Goal: Task Accomplishment & Management: Manage account settings

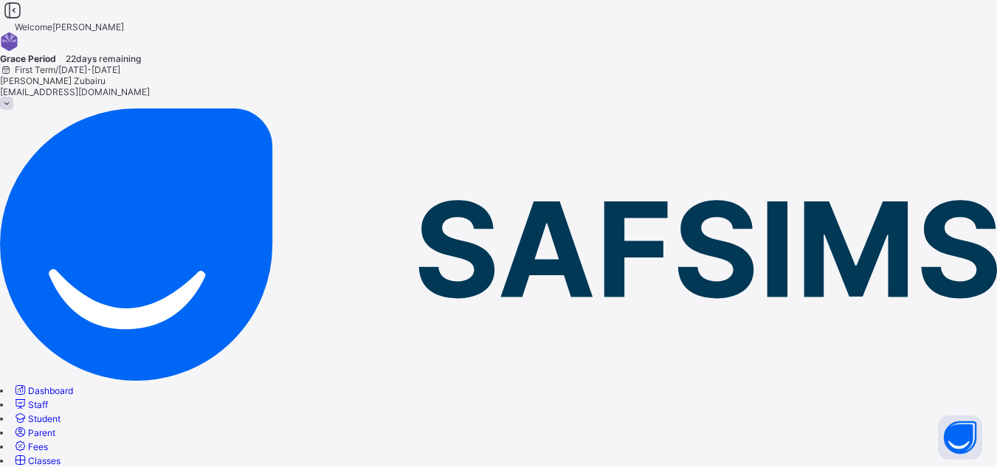
click at [61, 455] on span "Classes" at bounding box center [44, 460] width 32 height 11
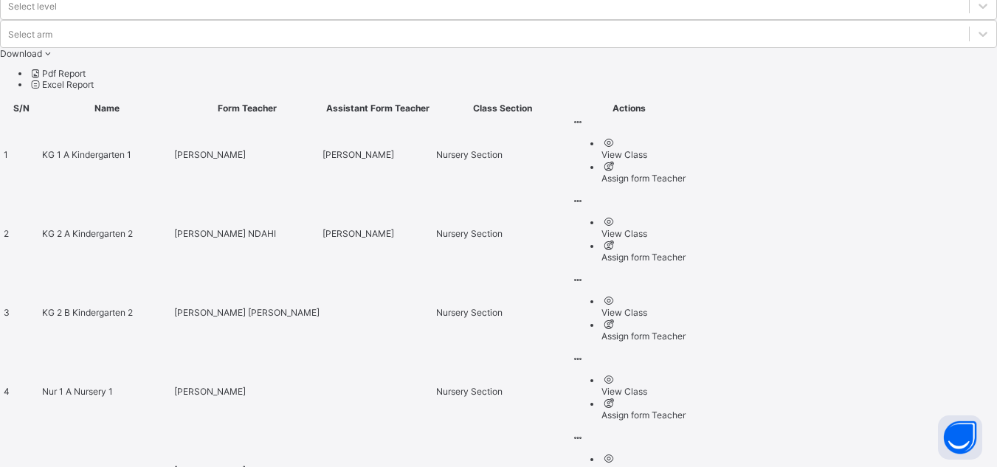
scroll to position [636, 0]
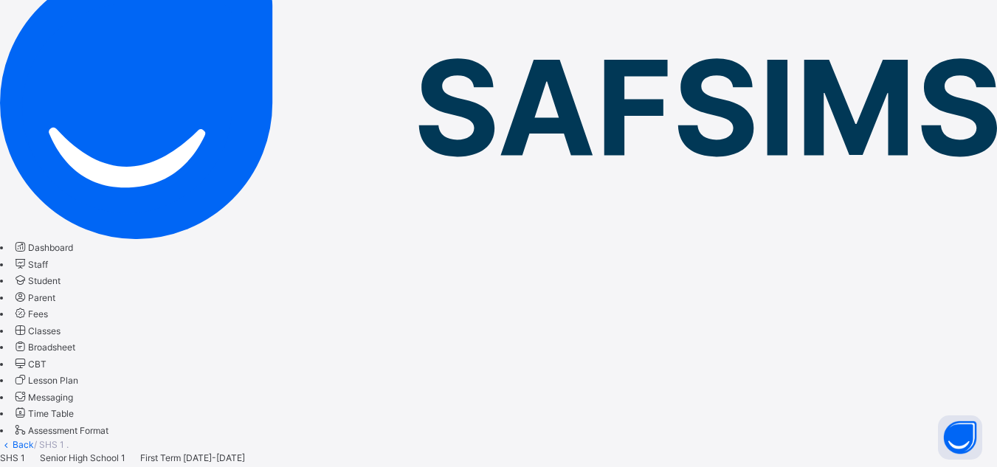
scroll to position [185, 0]
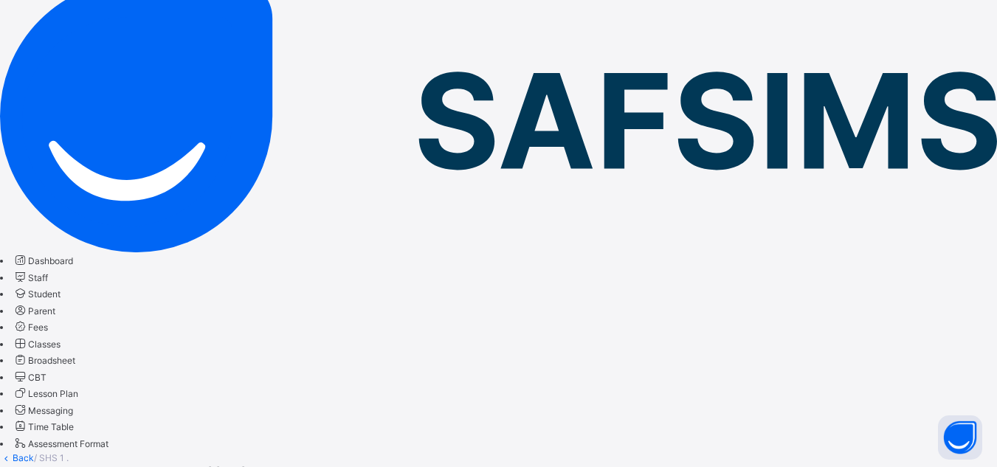
type input "****"
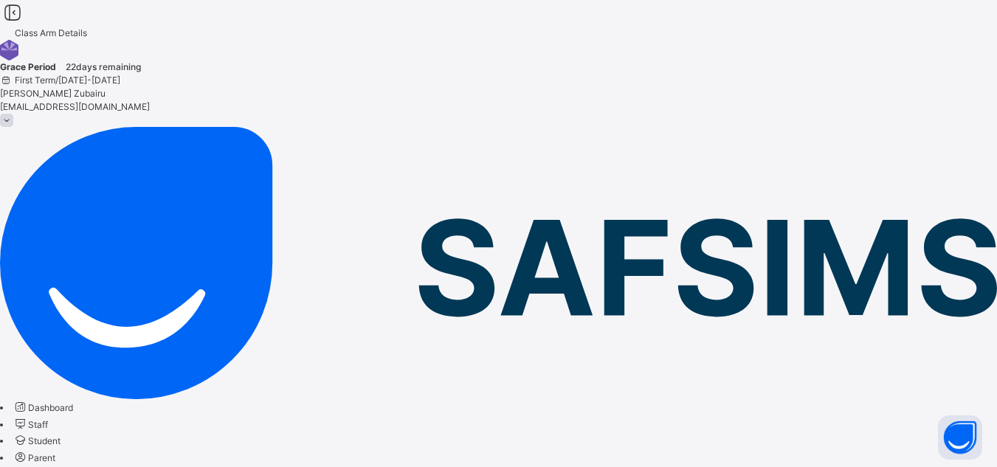
click at [61, 435] on span "Student" at bounding box center [44, 440] width 32 height 11
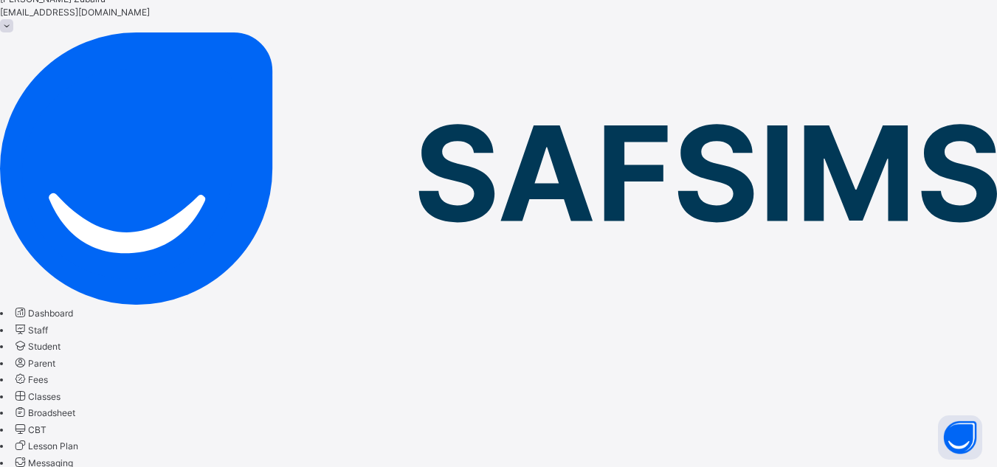
scroll to position [117, 0]
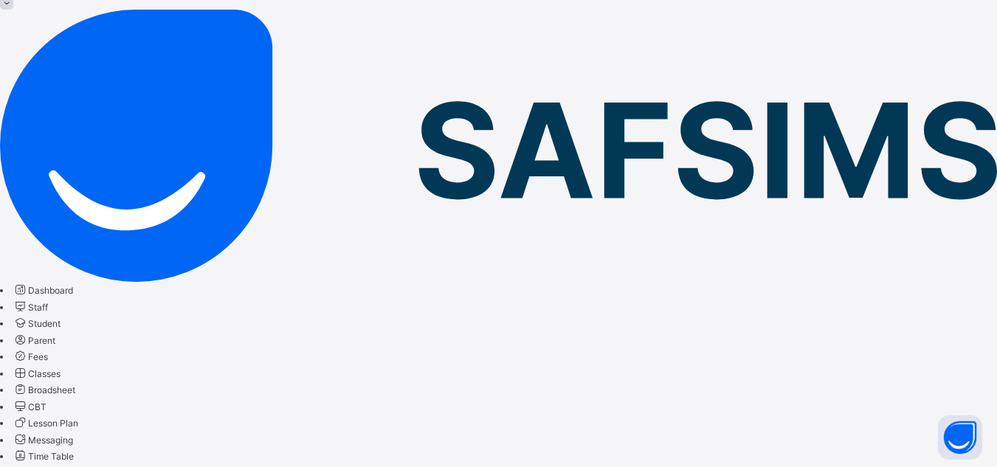
type input "*"
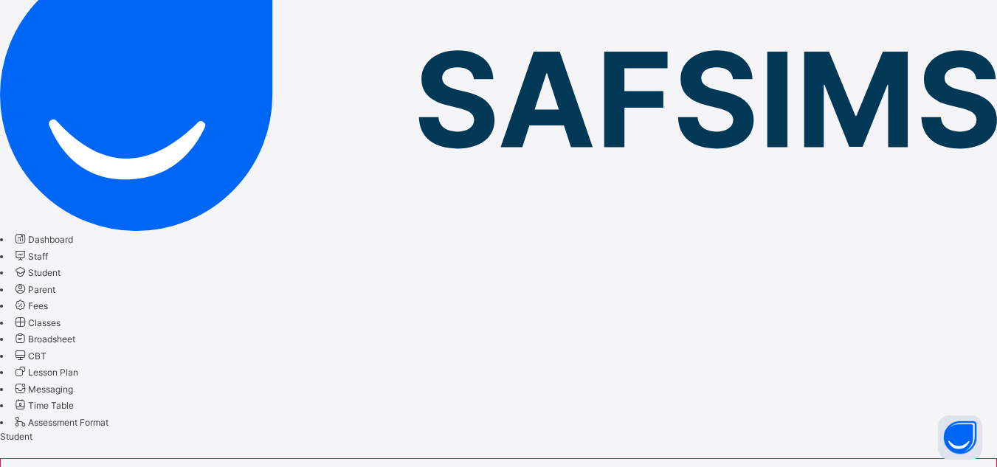
scroll to position [169, 0]
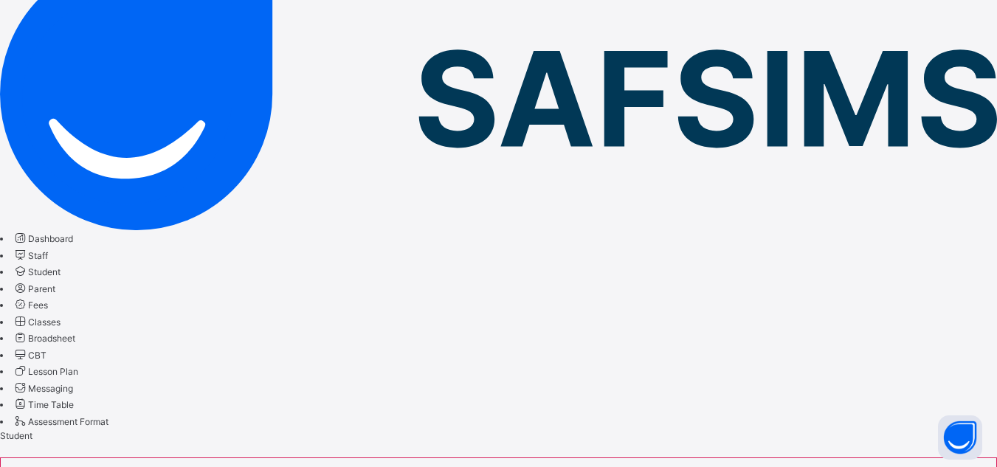
click at [46, 350] on span "CBT" at bounding box center [37, 355] width 18 height 11
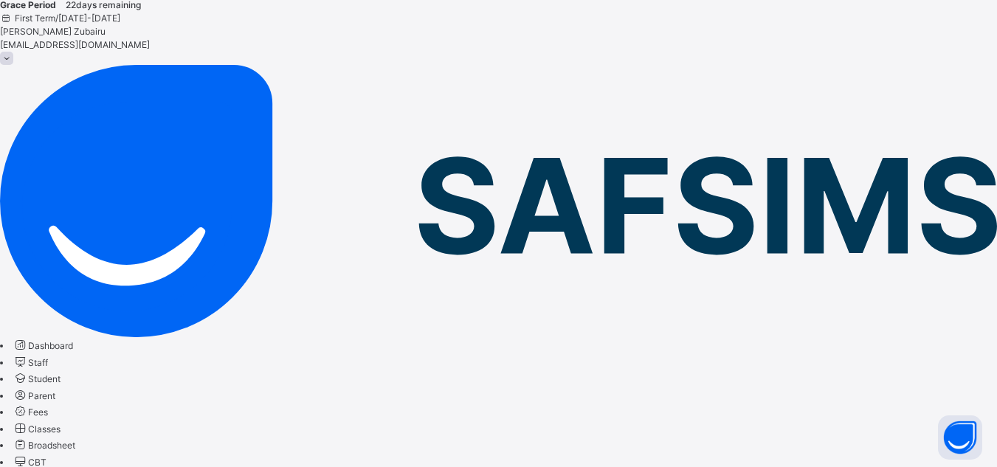
scroll to position [49, 0]
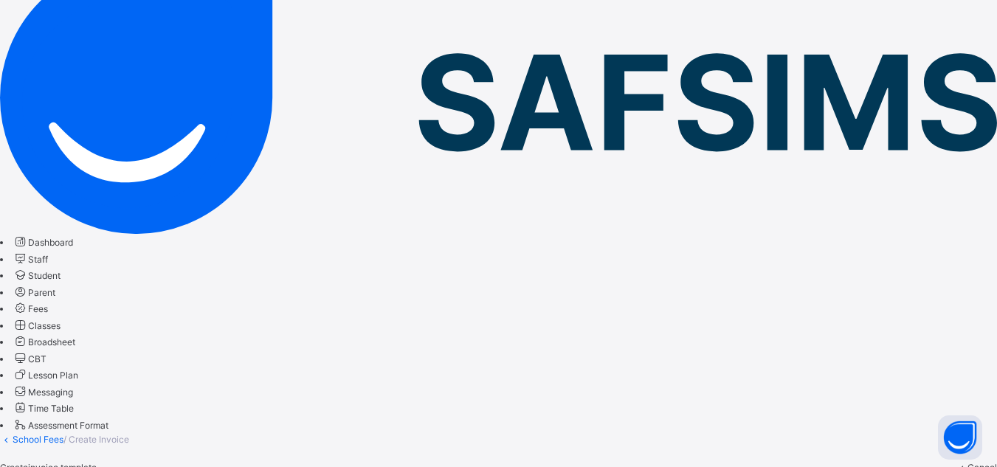
scroll to position [175, 0]
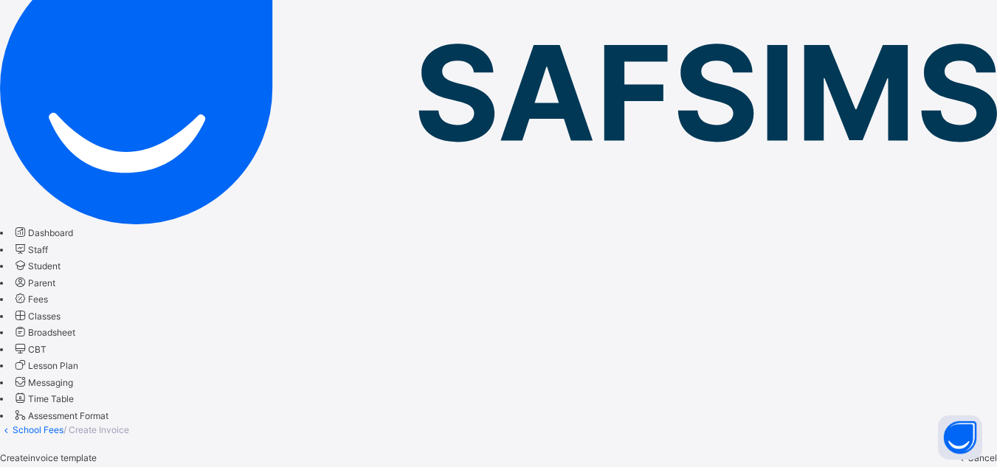
type input "**"
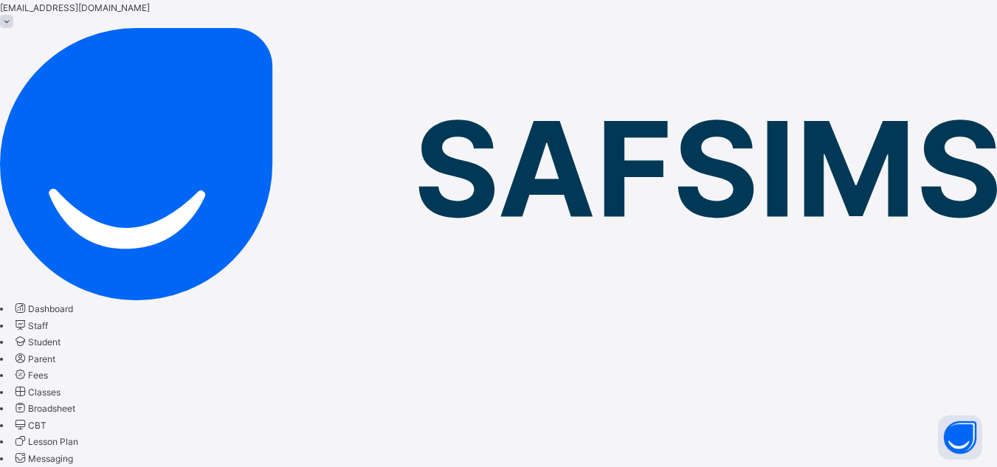
scroll to position [0, 0]
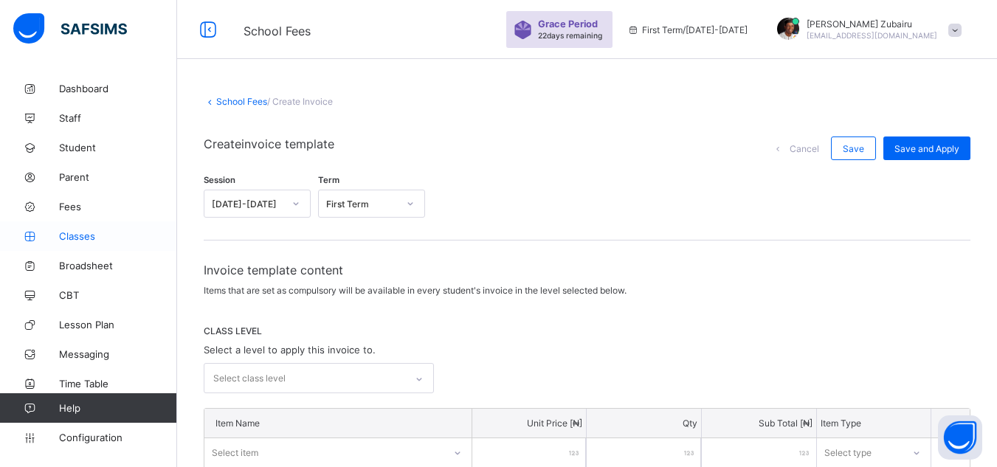
click at [87, 224] on link "Classes" at bounding box center [88, 236] width 177 height 30
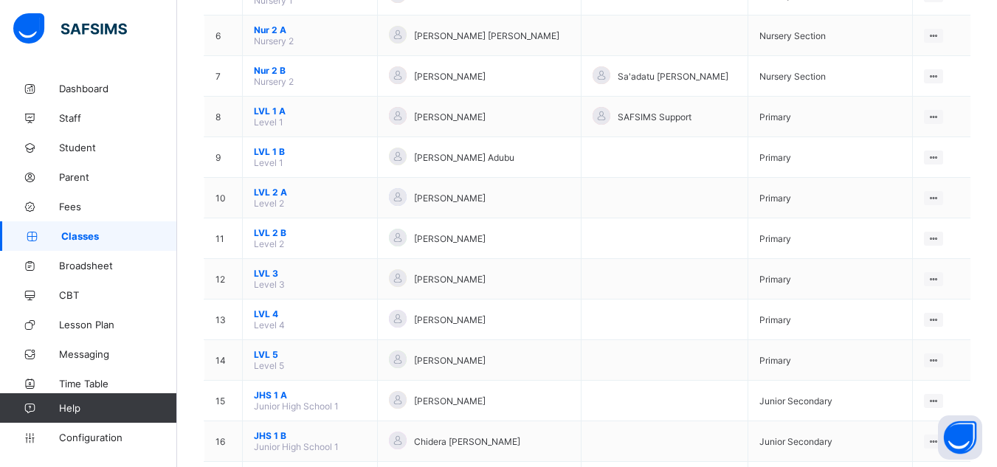
scroll to position [636, 0]
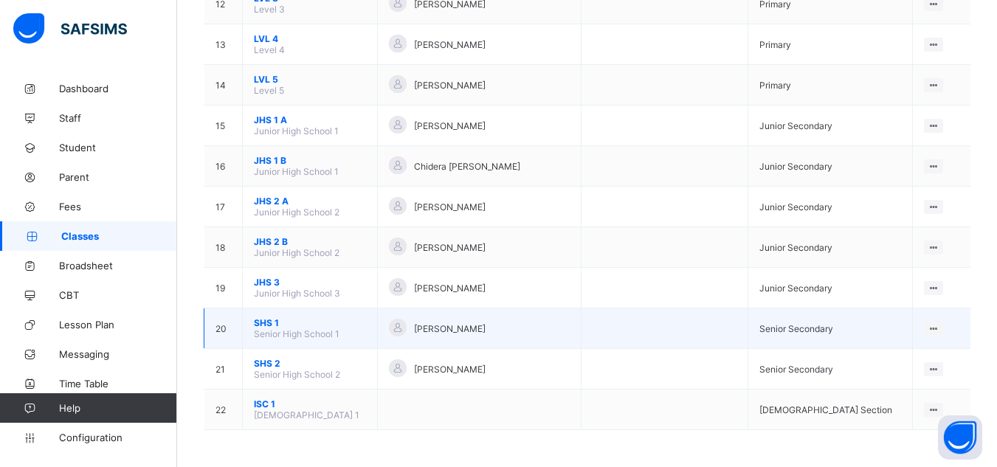
click at [271, 323] on span "SHS 1" at bounding box center [310, 322] width 112 height 11
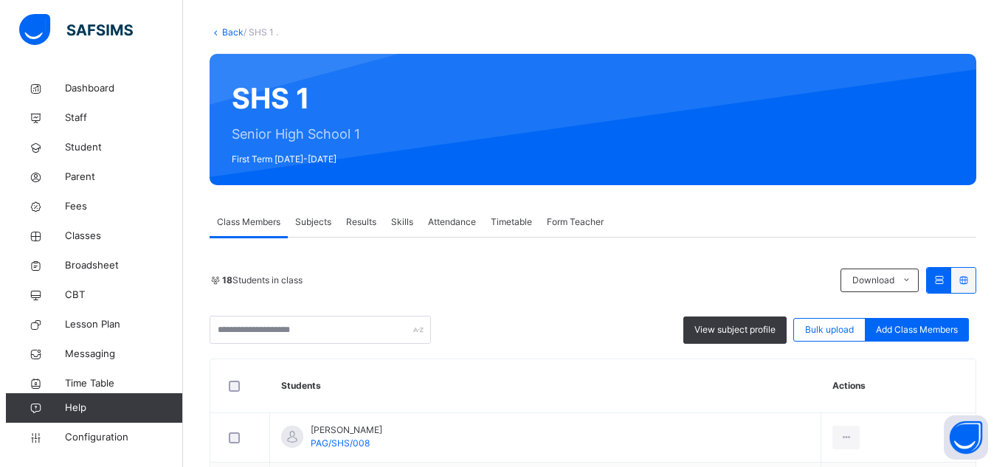
scroll to position [86, 0]
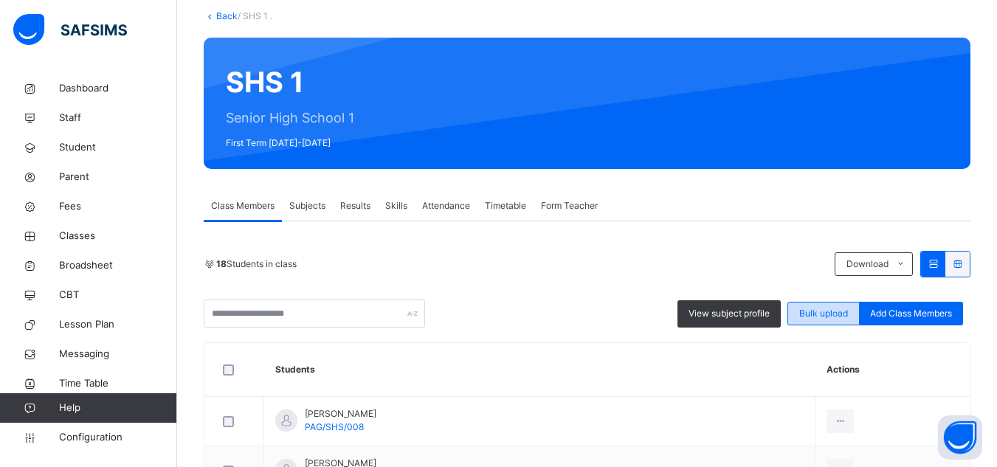
click at [825, 309] on span "Bulk upload" at bounding box center [823, 313] width 49 height 13
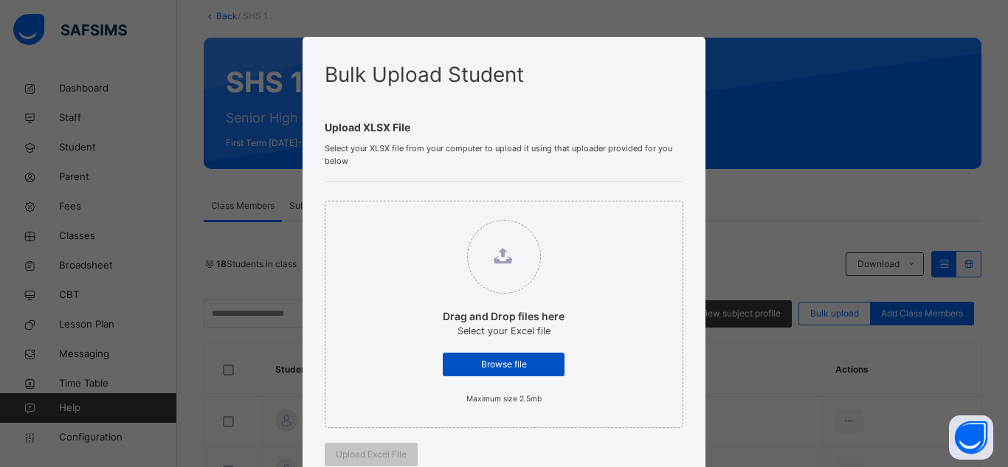
click at [478, 357] on div "Browse file" at bounding box center [504, 365] width 122 height 24
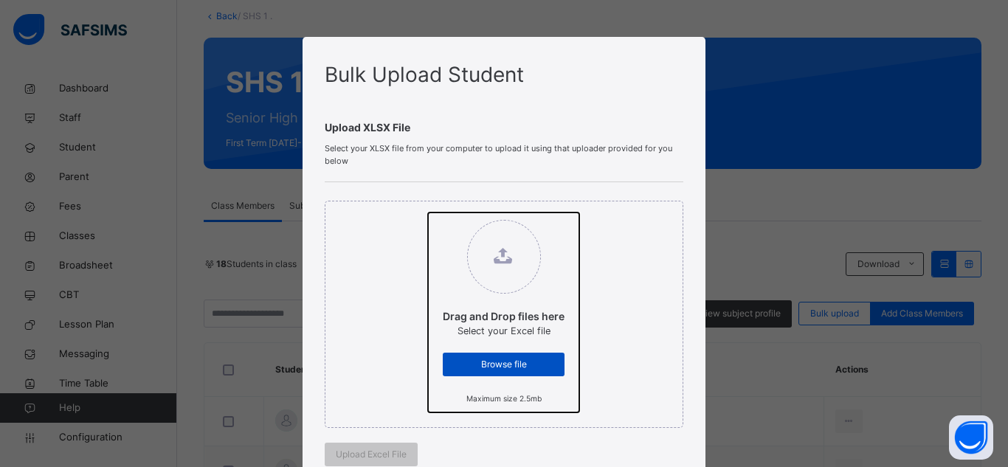
click at [428, 213] on input "Drag and Drop files here Select your Excel file Browse file Maximum size 2.5mb" at bounding box center [428, 213] width 0 height 0
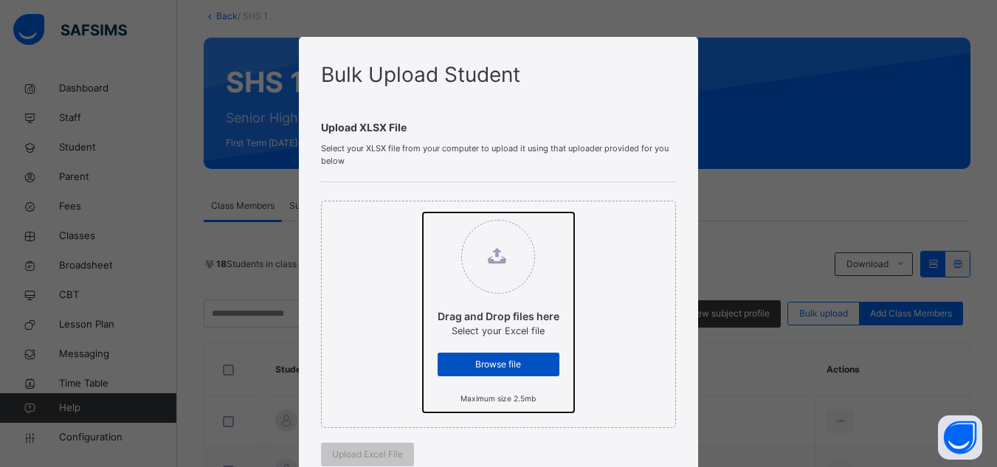
type input "**********"
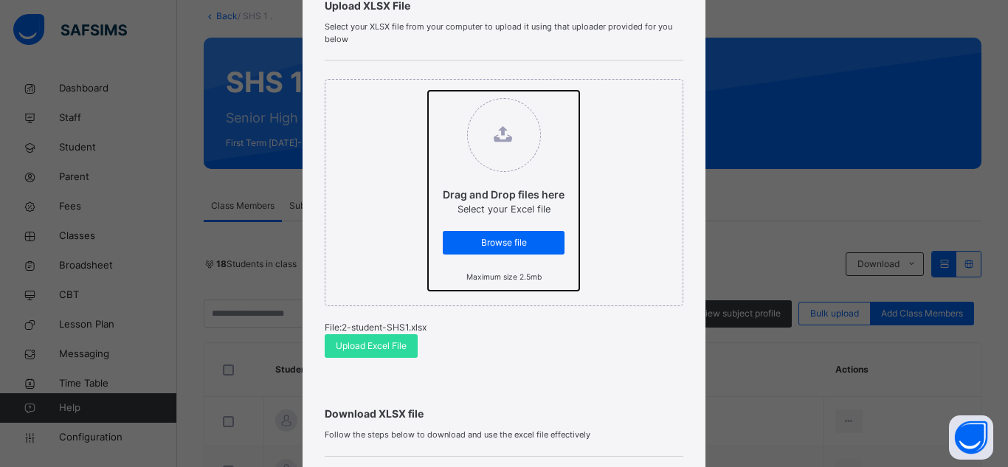
scroll to position [185, 0]
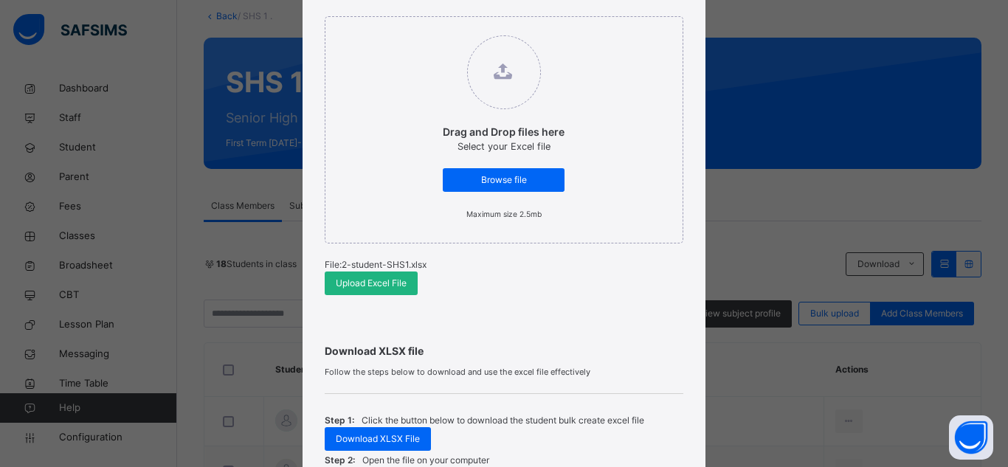
click at [354, 287] on span "Upload Excel File" at bounding box center [371, 283] width 71 height 13
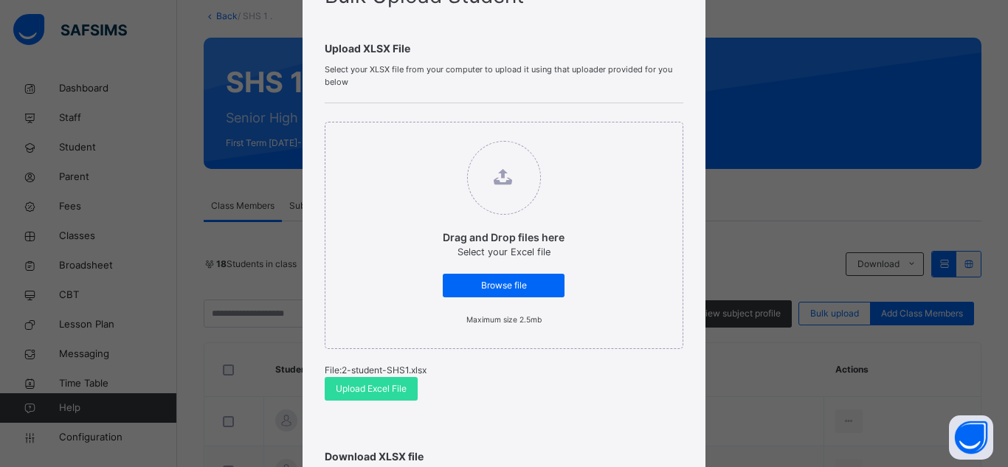
scroll to position [74, 0]
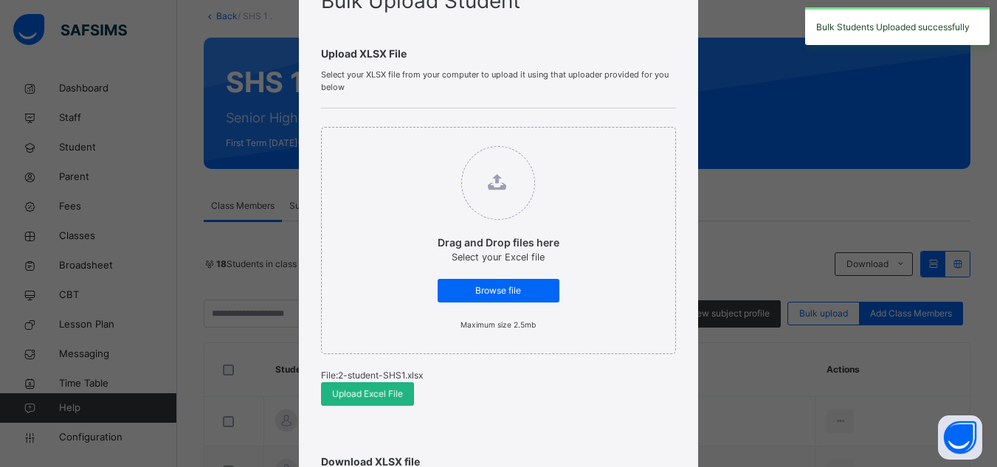
click at [376, 395] on span "Upload Excel File" at bounding box center [367, 393] width 71 height 13
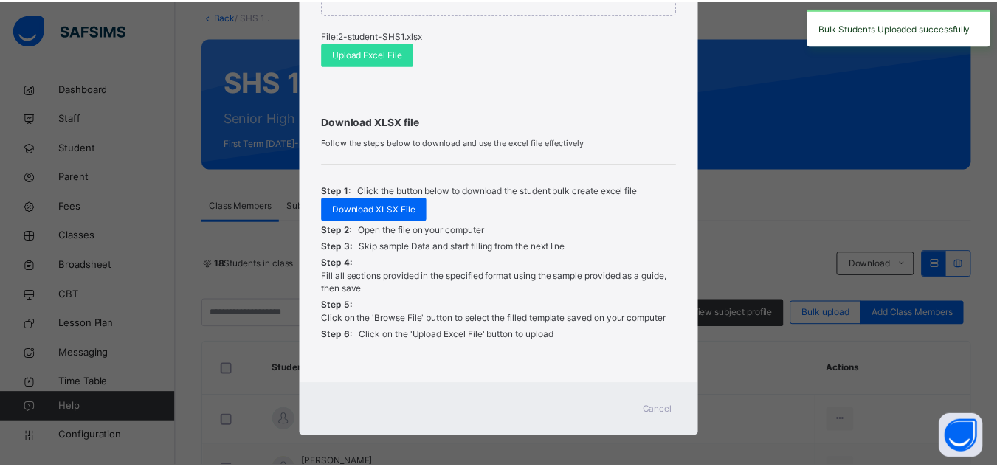
scroll to position [421, 0]
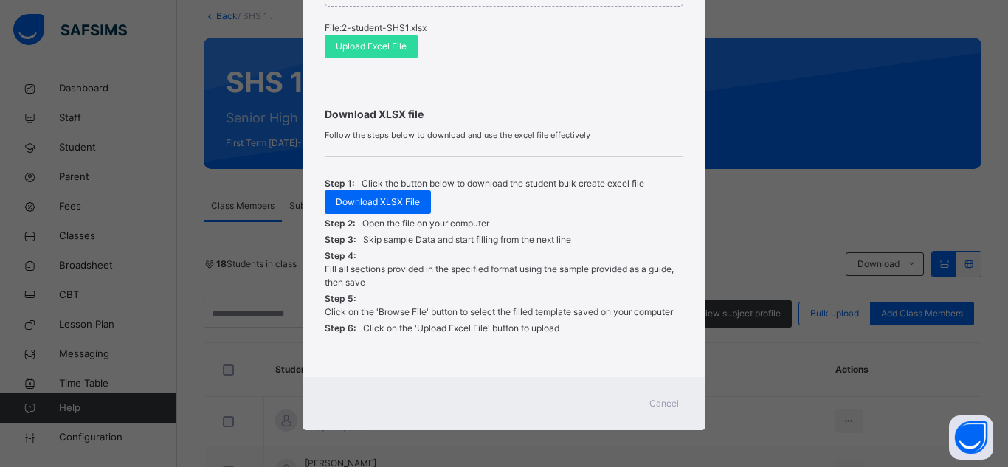
click at [655, 399] on span "Cancel" at bounding box center [664, 403] width 30 height 13
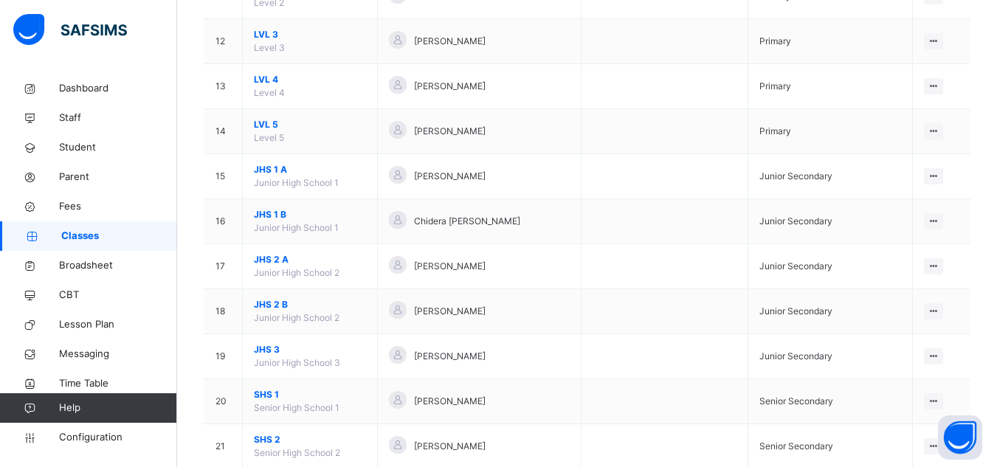
scroll to position [736, 0]
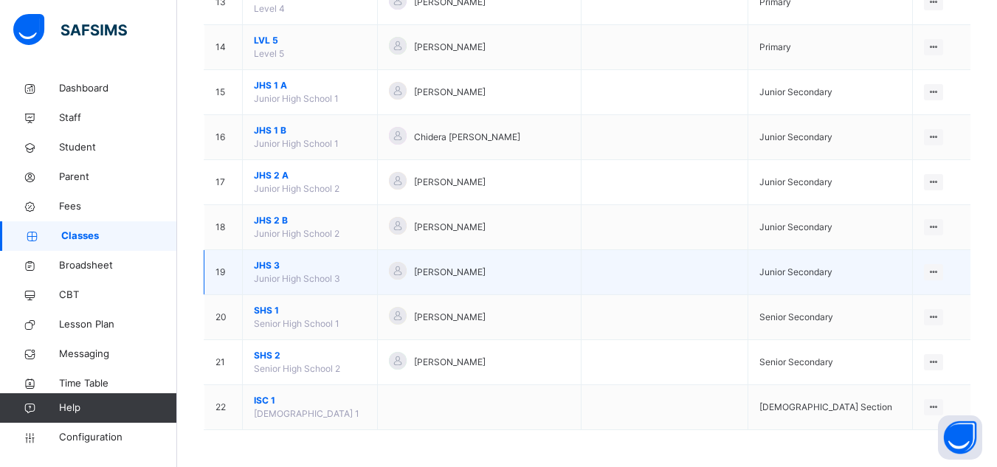
click at [272, 264] on span "JHS 3" at bounding box center [310, 265] width 112 height 13
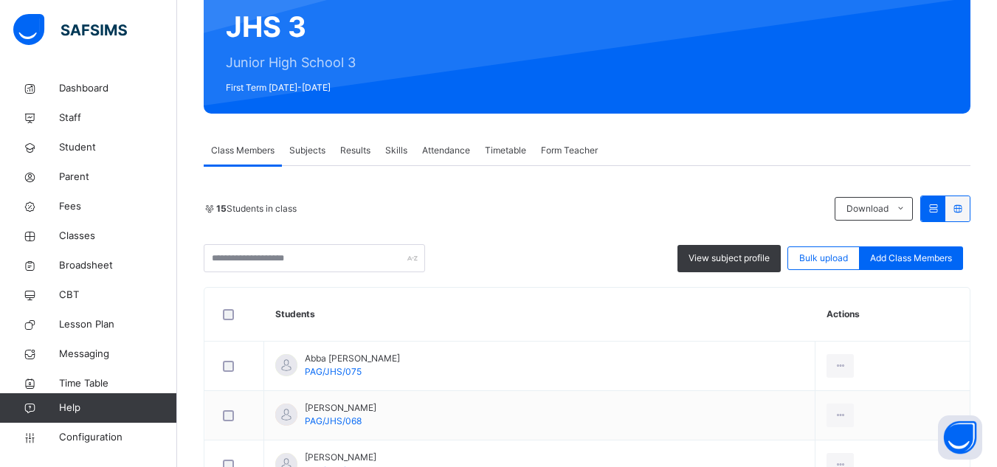
scroll to position [221, 0]
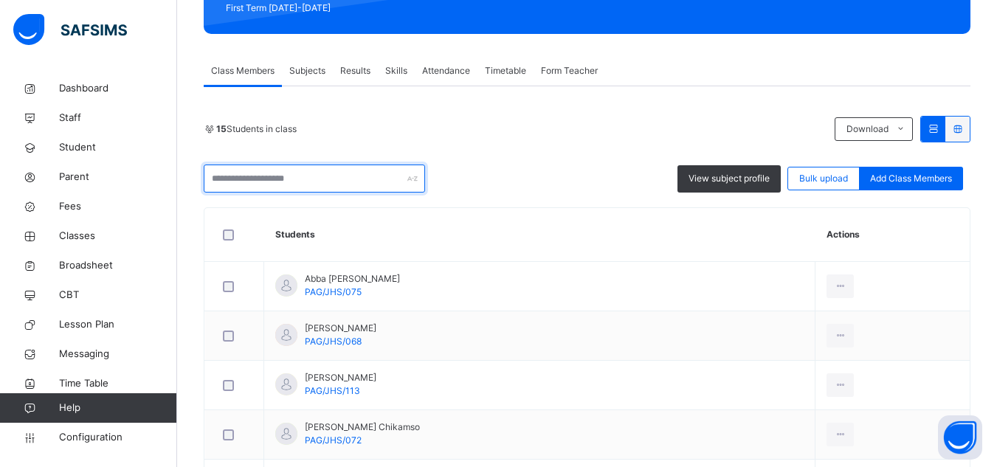
click at [310, 170] on input "text" at bounding box center [314, 179] width 221 height 28
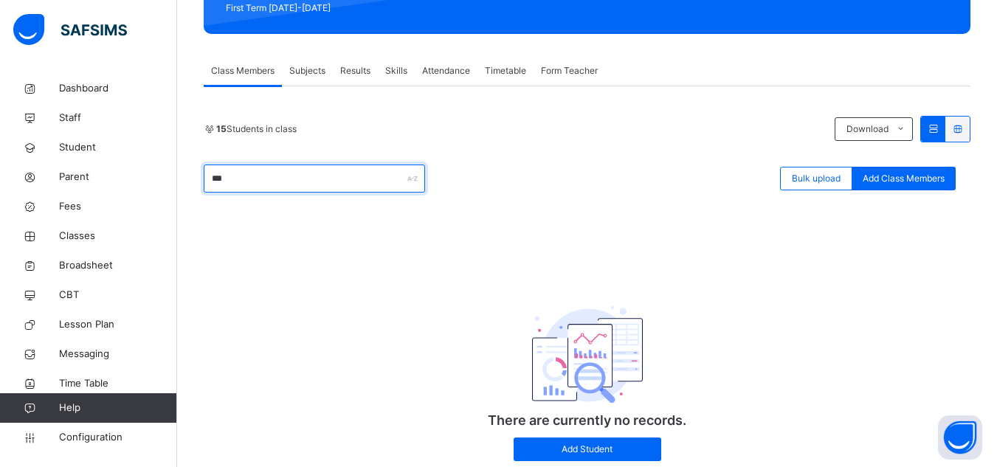
type input "****"
click at [114, 151] on span "Student" at bounding box center [118, 147] width 118 height 15
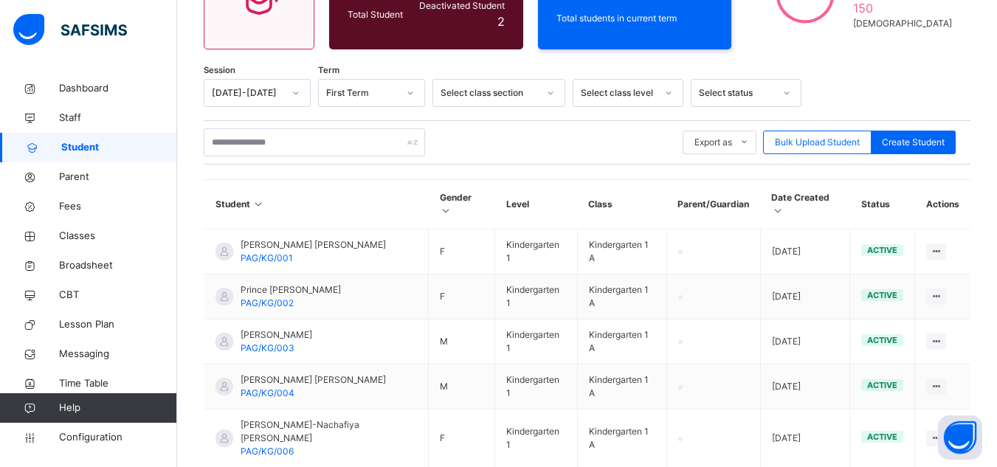
scroll to position [221, 0]
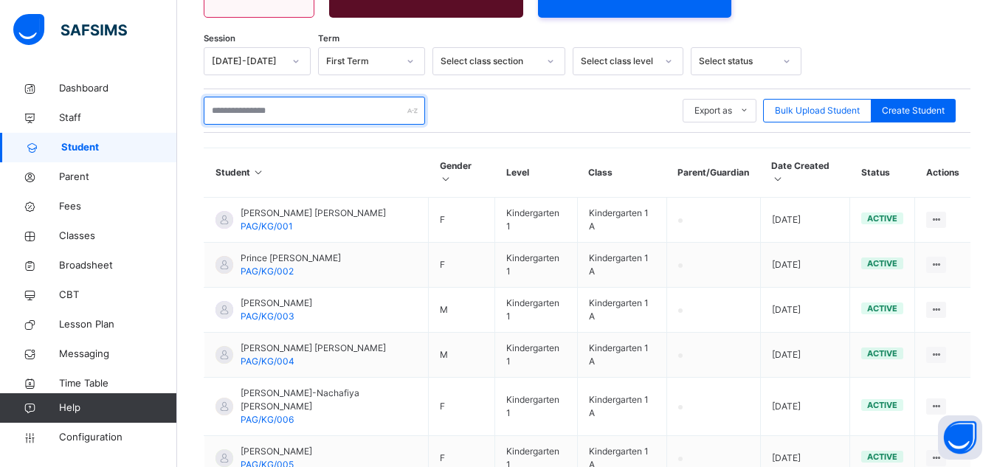
click at [313, 112] on input "text" at bounding box center [314, 111] width 221 height 28
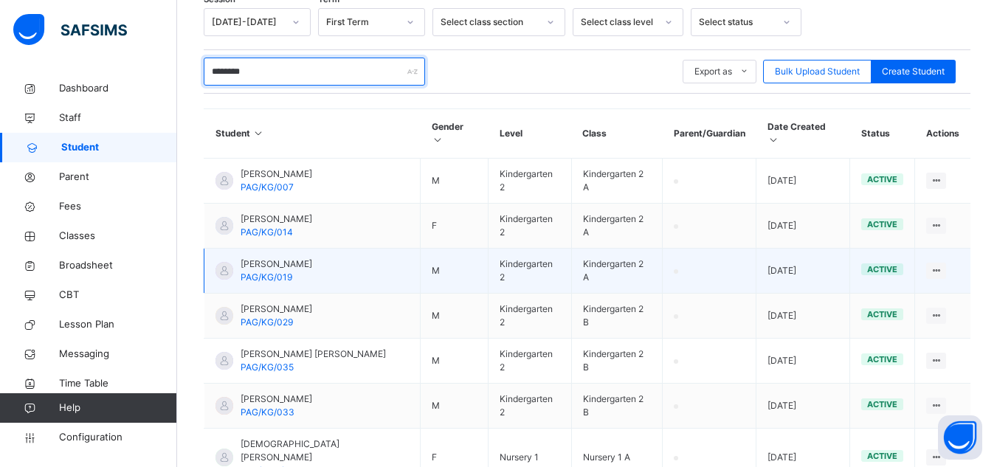
scroll to position [207, 0]
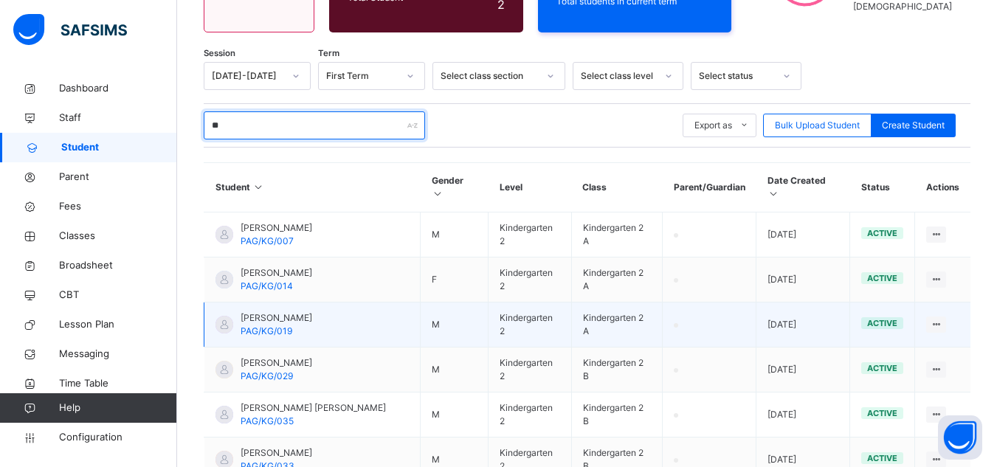
type input "*"
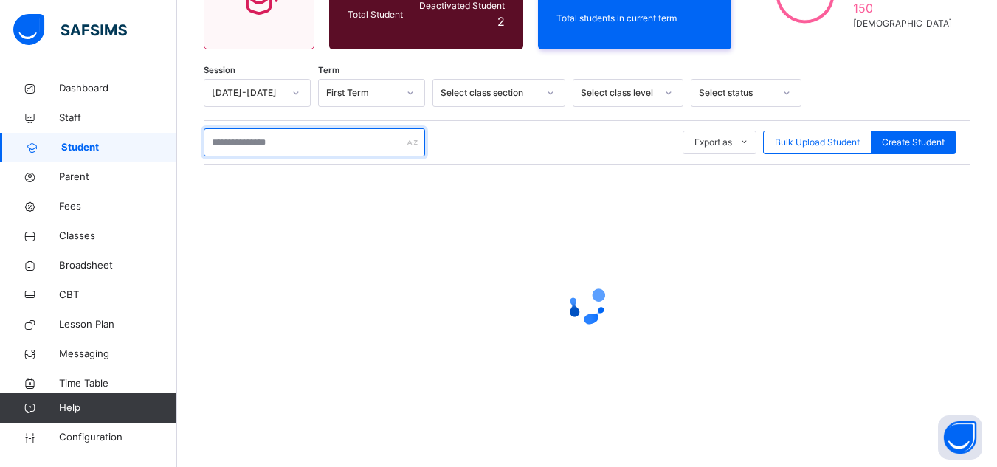
scroll to position [190, 0]
type input "****"
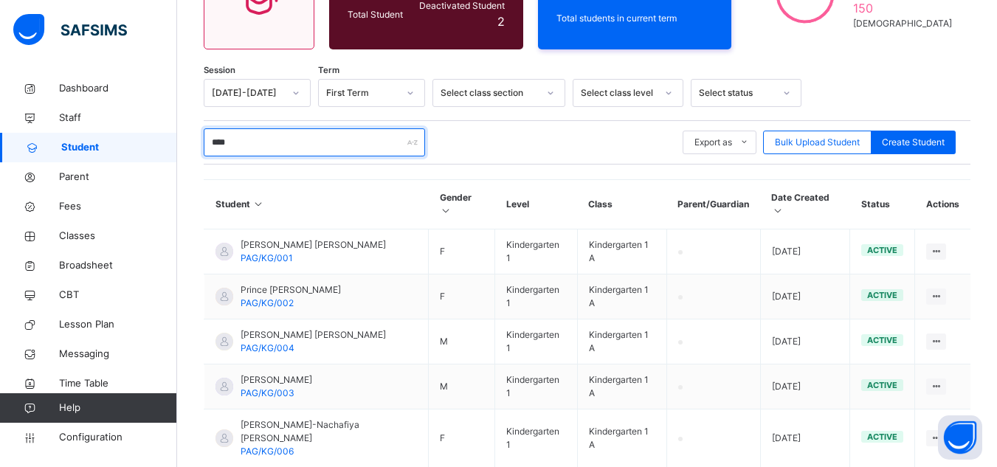
scroll to position [207, 0]
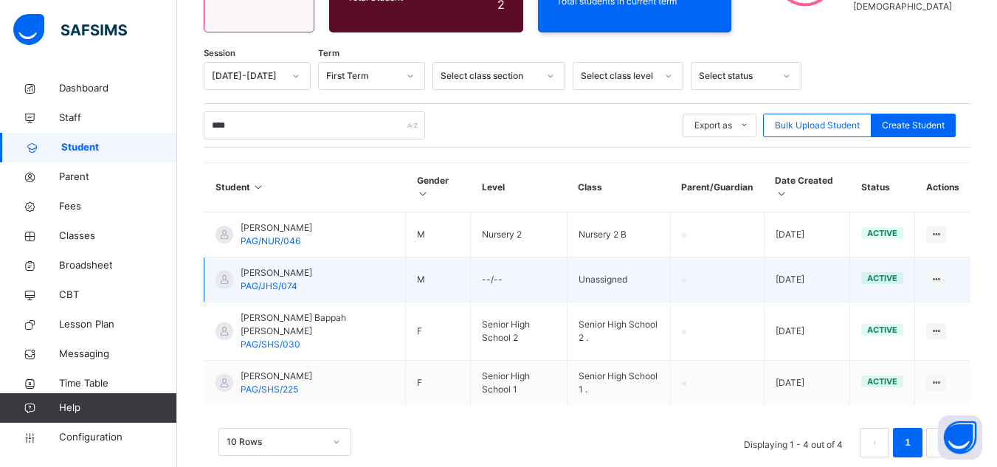
click at [312, 274] on span "[PERSON_NAME]" at bounding box center [277, 272] width 72 height 13
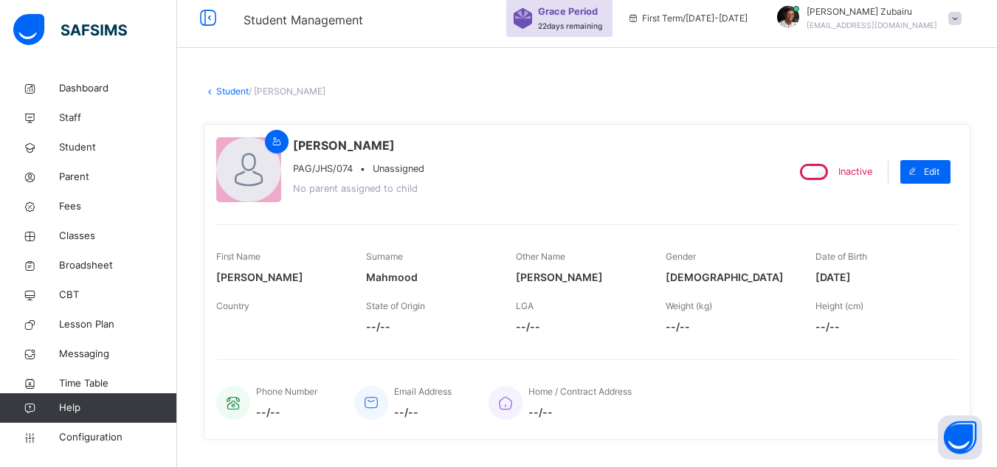
scroll to position [13, 0]
click at [220, 90] on link "Student" at bounding box center [232, 89] width 32 height 11
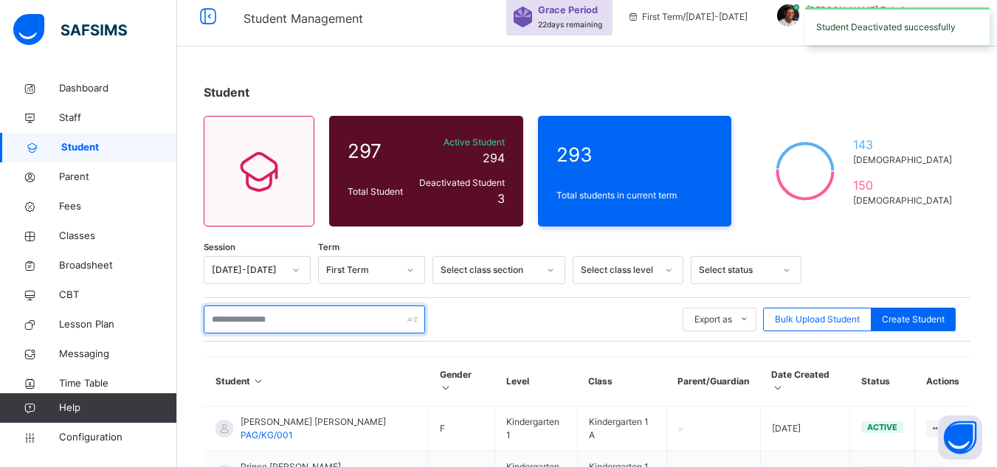
click at [341, 314] on input "text" at bounding box center [314, 320] width 221 height 28
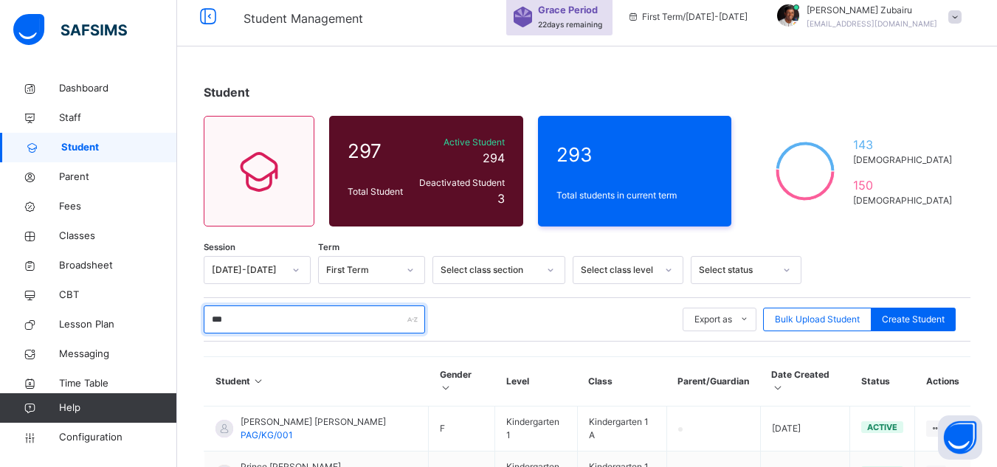
type input "****"
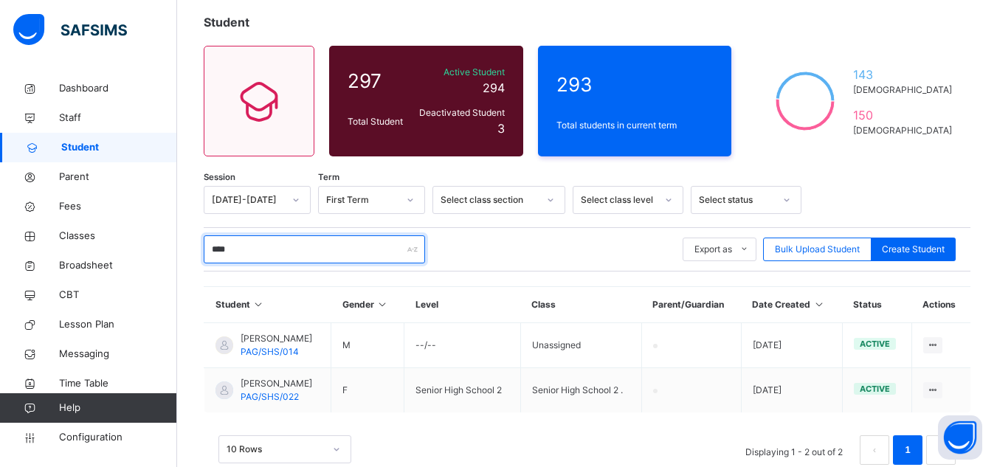
scroll to position [117, 0]
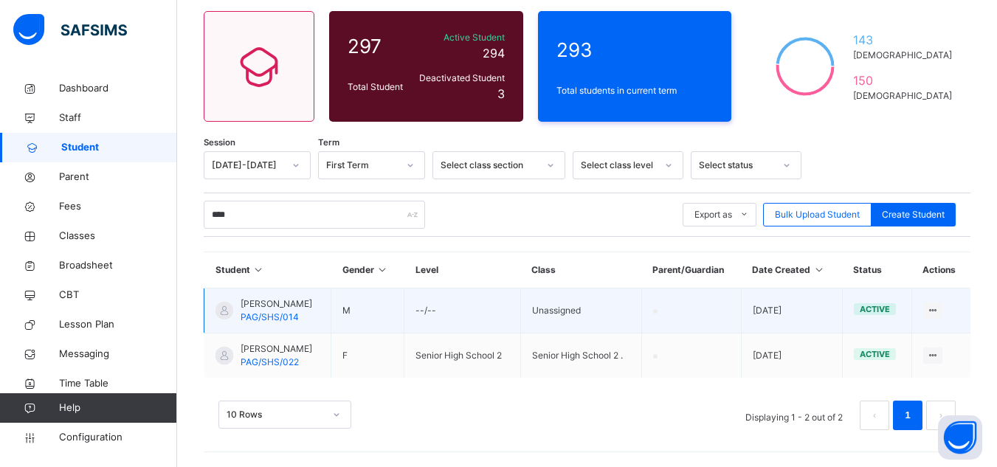
click at [299, 306] on span "[PERSON_NAME]" at bounding box center [277, 303] width 72 height 13
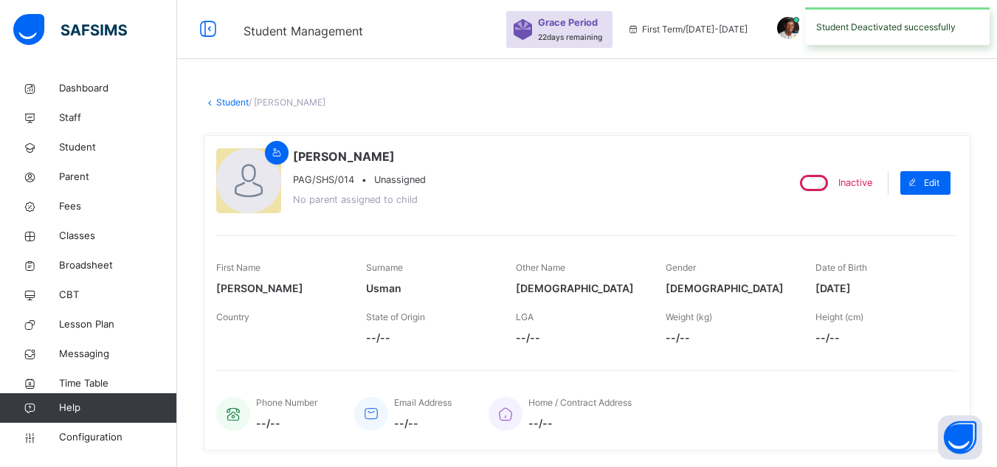
click at [235, 106] on link "Student" at bounding box center [232, 102] width 32 height 11
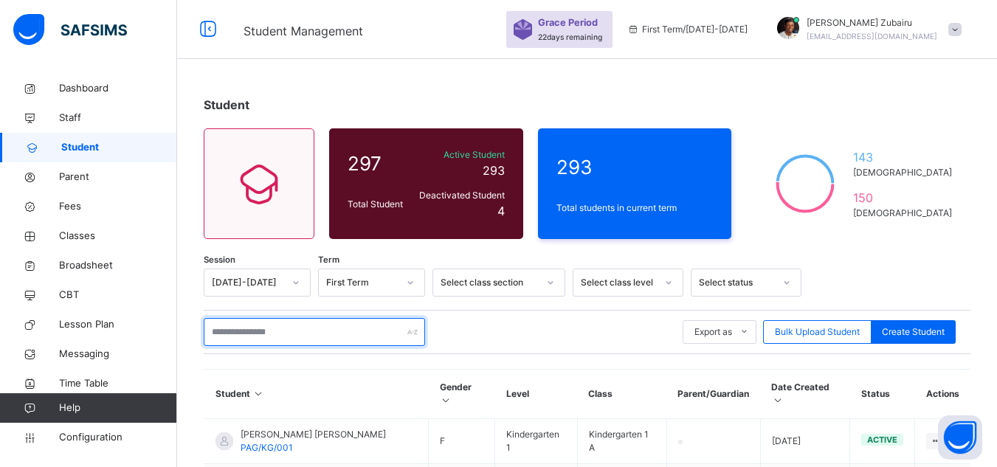
click at [331, 333] on input "text" at bounding box center [314, 332] width 221 height 28
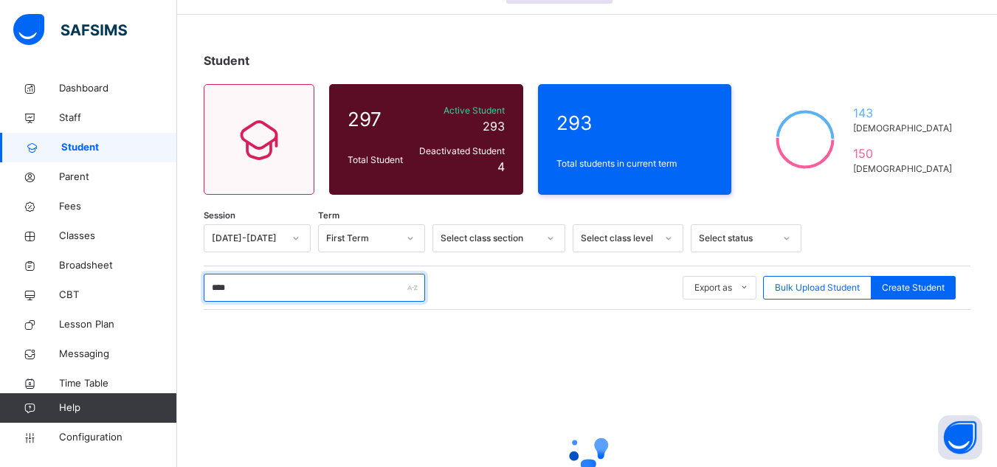
scroll to position [111, 0]
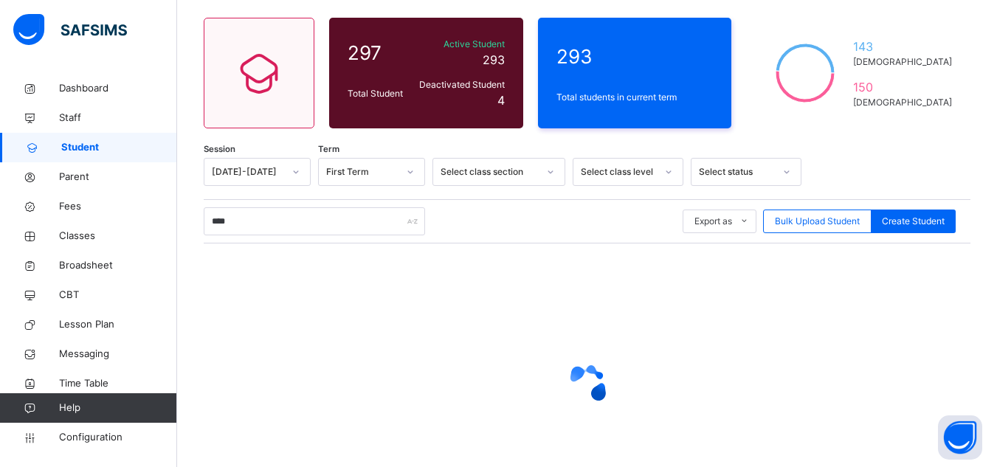
click at [719, 171] on div "Select status" at bounding box center [736, 171] width 75 height 13
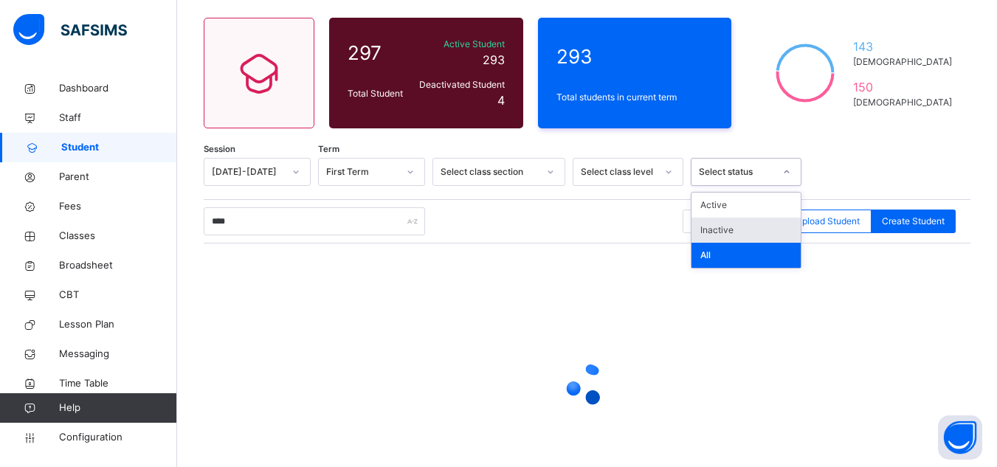
click at [720, 227] on div "Inactive" at bounding box center [746, 230] width 109 height 25
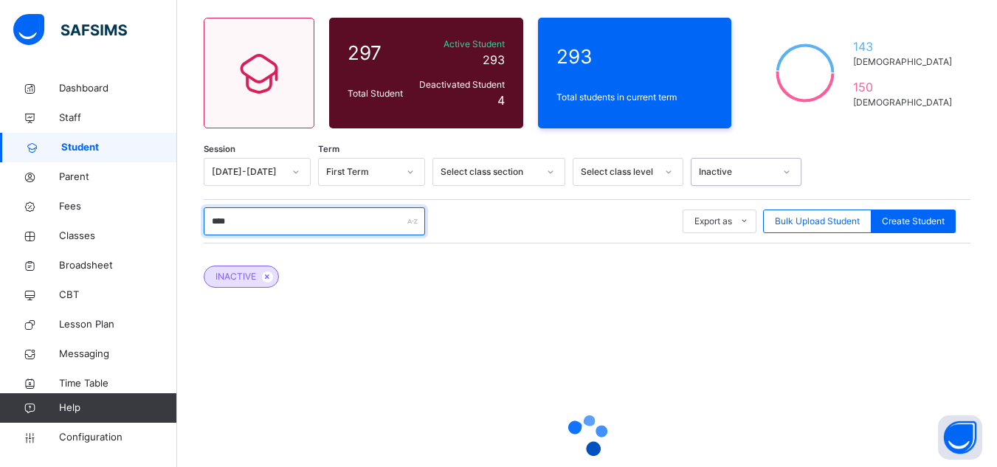
click at [263, 221] on input "****" at bounding box center [314, 221] width 221 height 28
type input "*"
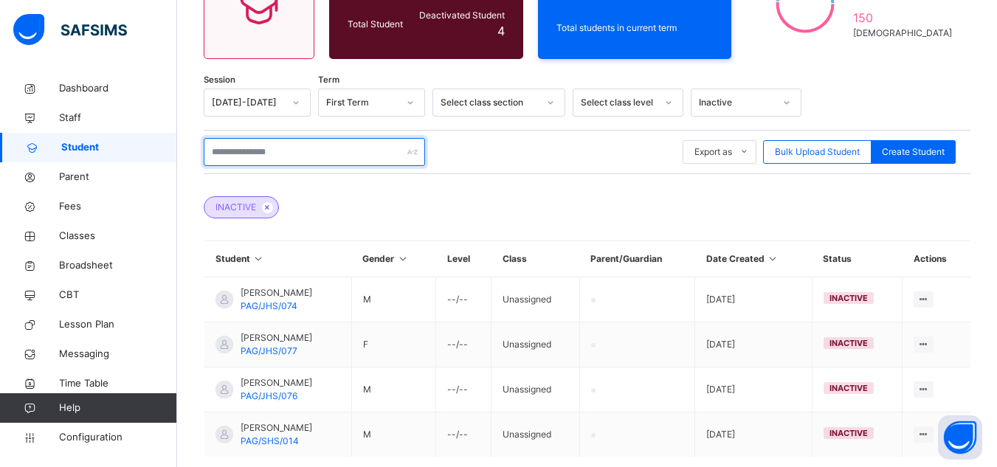
scroll to position [259, 0]
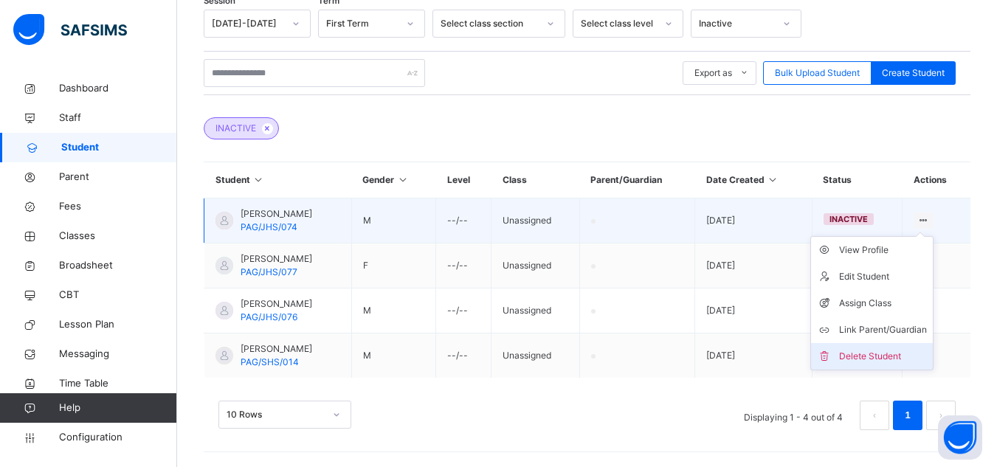
click at [884, 353] on div "Delete Student" at bounding box center [883, 356] width 88 height 15
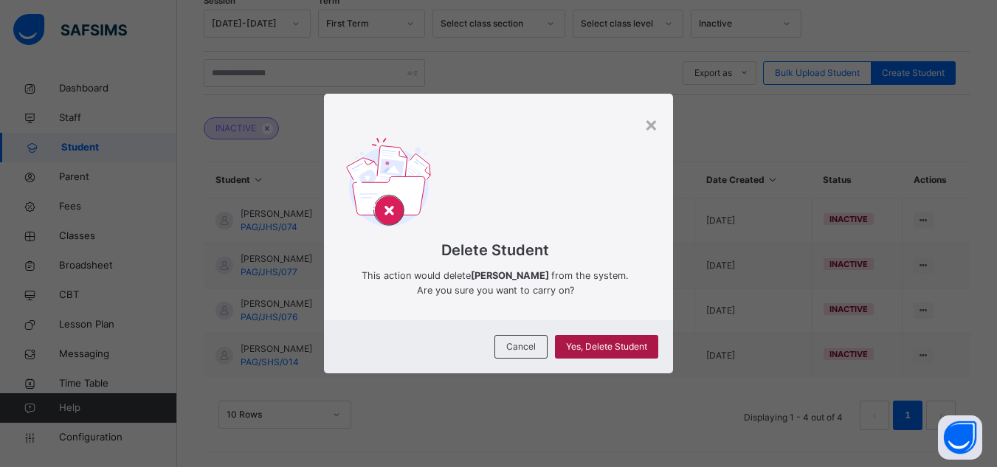
click at [629, 354] on span "Yes, Delete Student" at bounding box center [606, 346] width 81 height 13
click at [526, 354] on span "Cancel" at bounding box center [521, 346] width 30 height 13
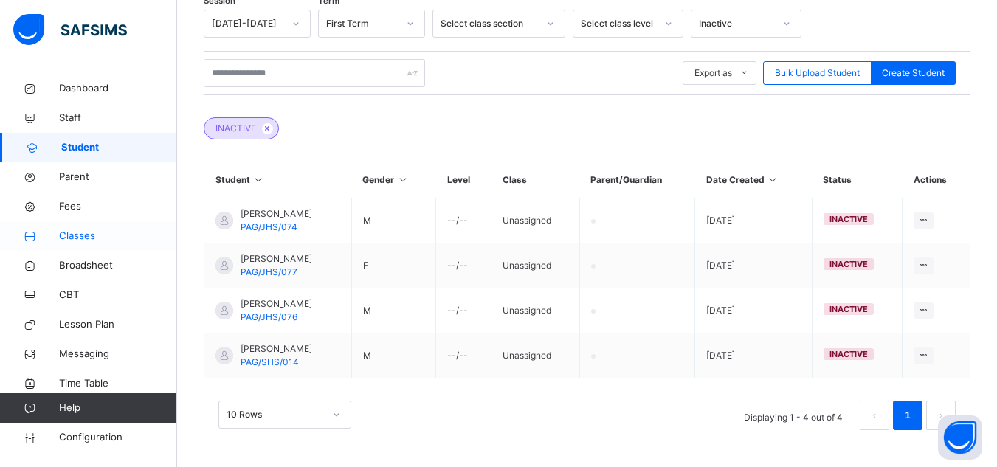
click at [81, 233] on span "Classes" at bounding box center [118, 236] width 118 height 15
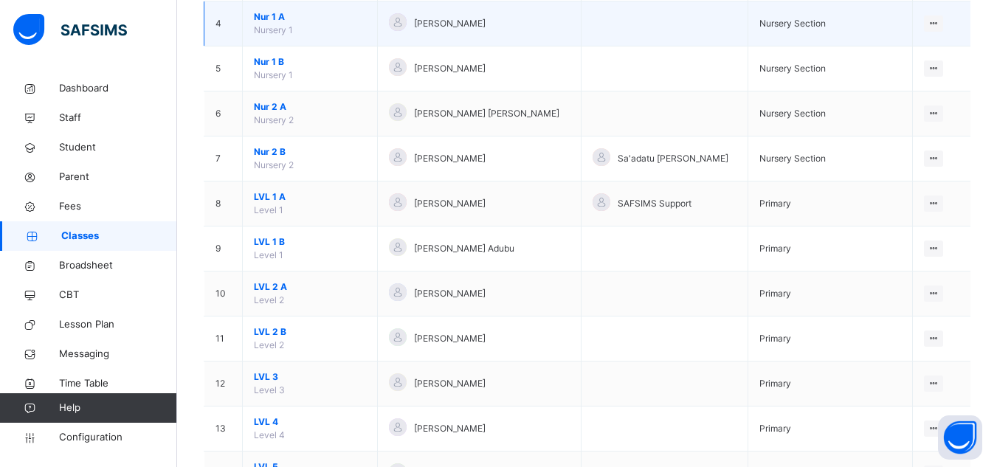
scroll to position [517, 0]
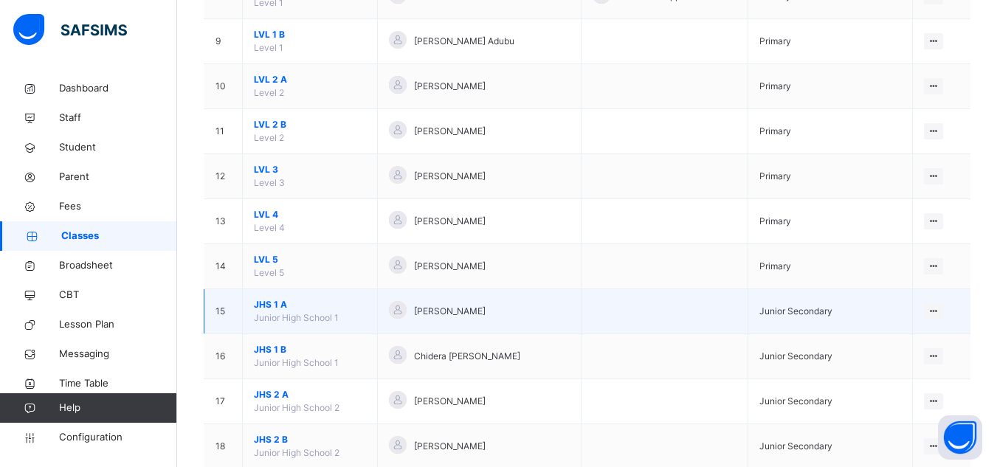
click at [279, 303] on span "JHS 1 A" at bounding box center [310, 304] width 112 height 13
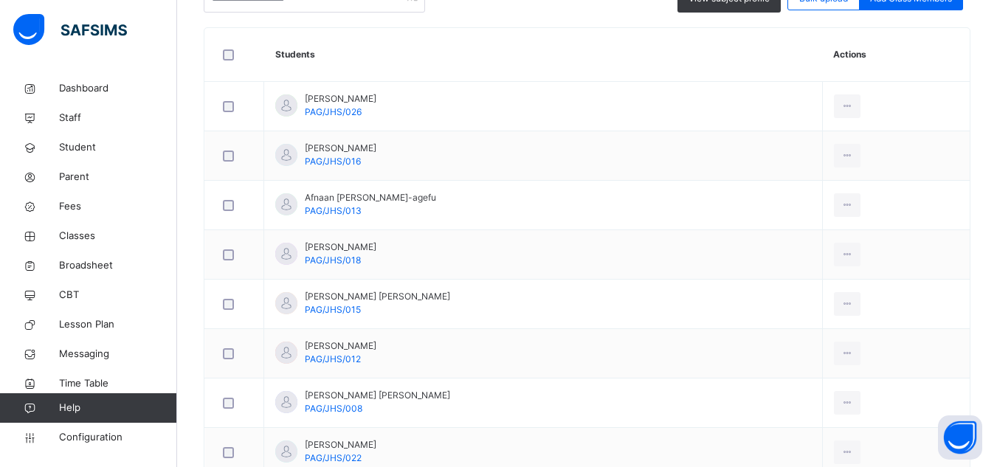
scroll to position [418, 0]
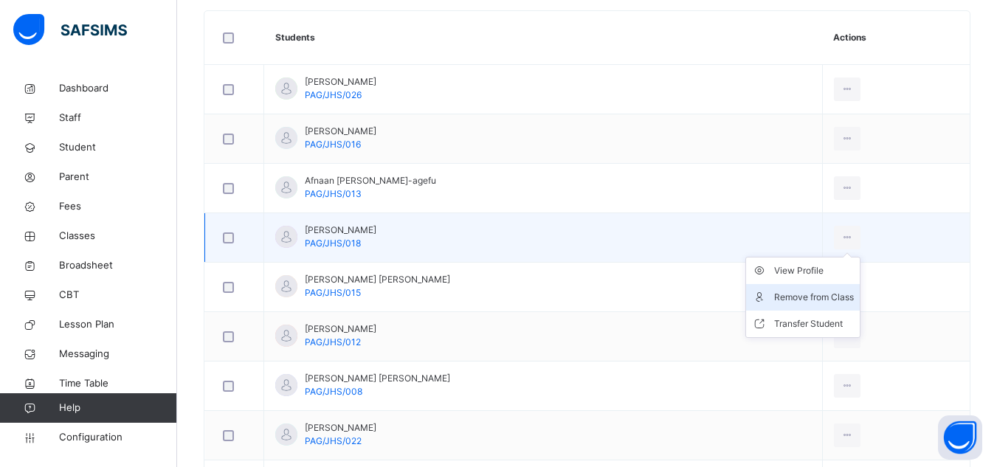
click at [806, 298] on div "Remove from Class" at bounding box center [814, 297] width 80 height 15
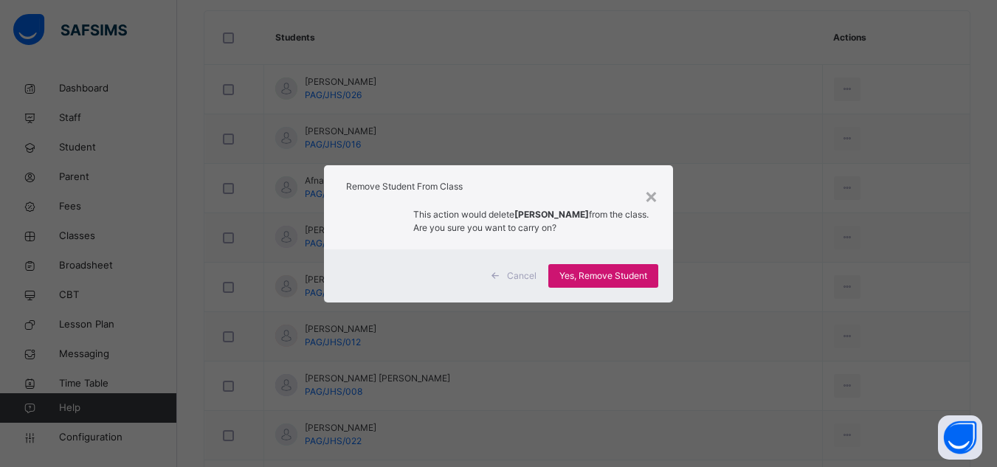
click at [606, 271] on span "Yes, Remove Student" at bounding box center [603, 275] width 88 height 13
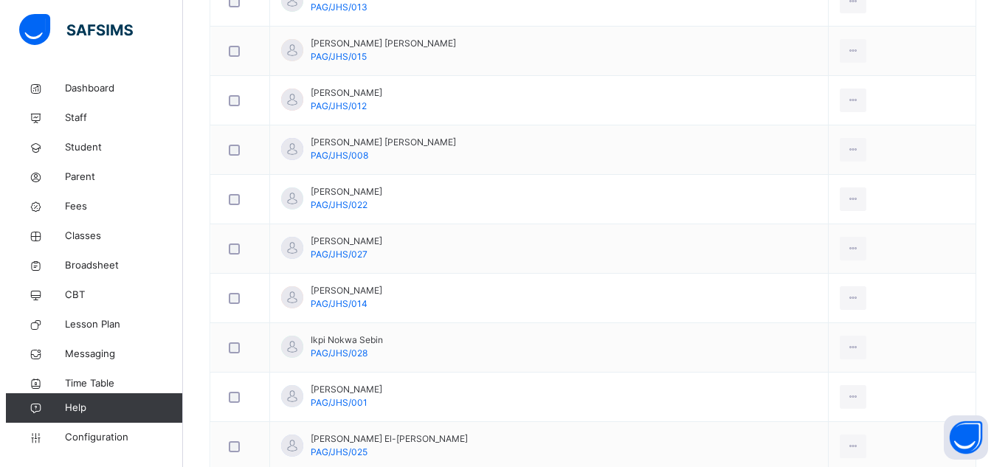
scroll to position [0, 0]
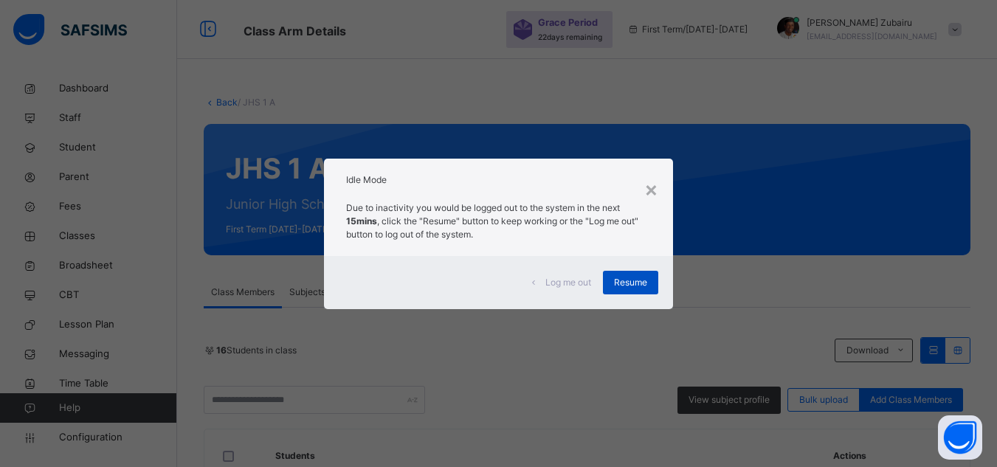
click at [630, 278] on span "Resume" at bounding box center [630, 282] width 33 height 13
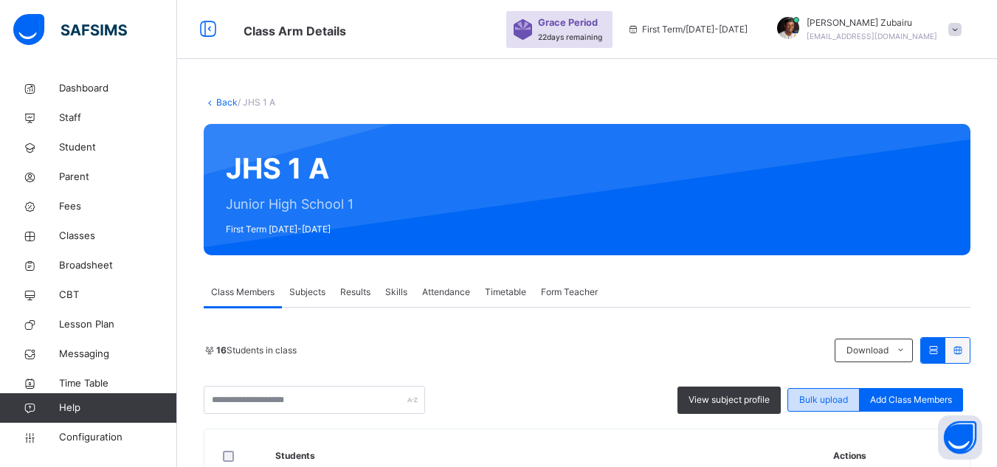
click at [844, 400] on span "Bulk upload" at bounding box center [823, 399] width 49 height 13
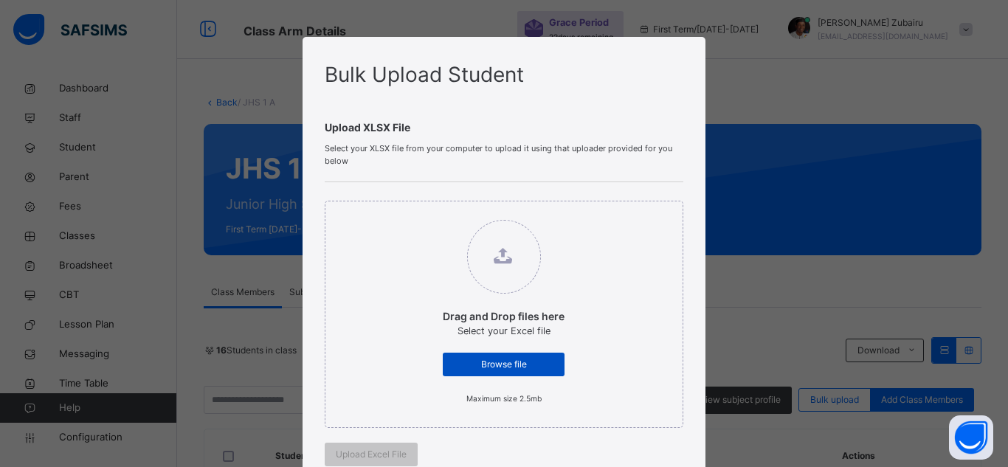
click at [550, 359] on div "Browse file" at bounding box center [504, 365] width 122 height 24
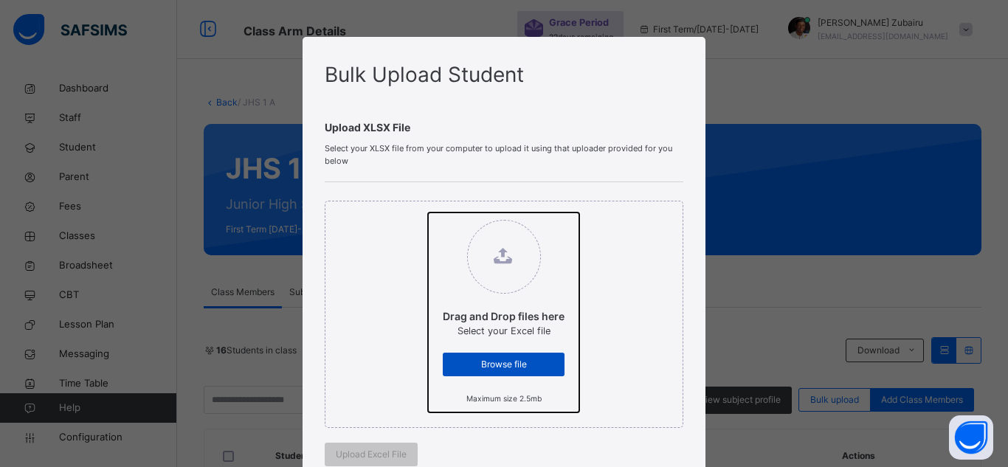
click at [428, 213] on input "Drag and Drop files here Select your Excel file Browse file Maximum size 2.5mb" at bounding box center [428, 213] width 0 height 0
type input "**********"
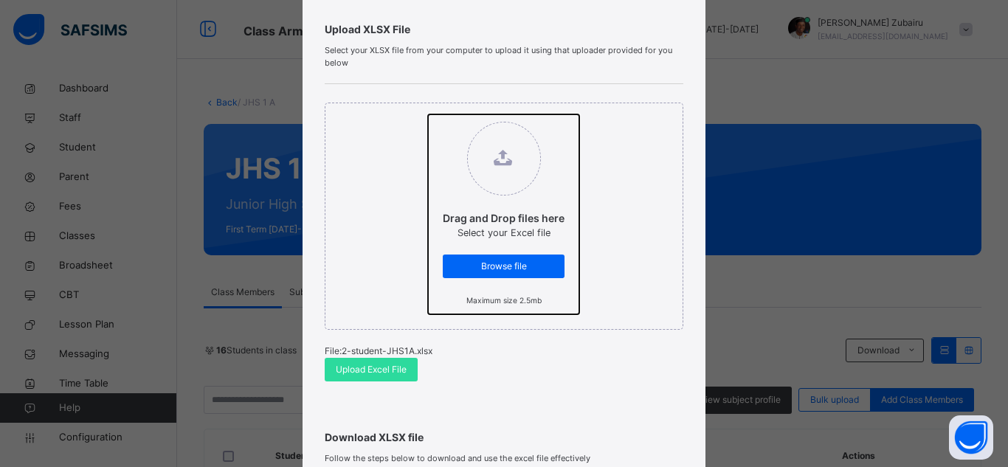
scroll to position [148, 0]
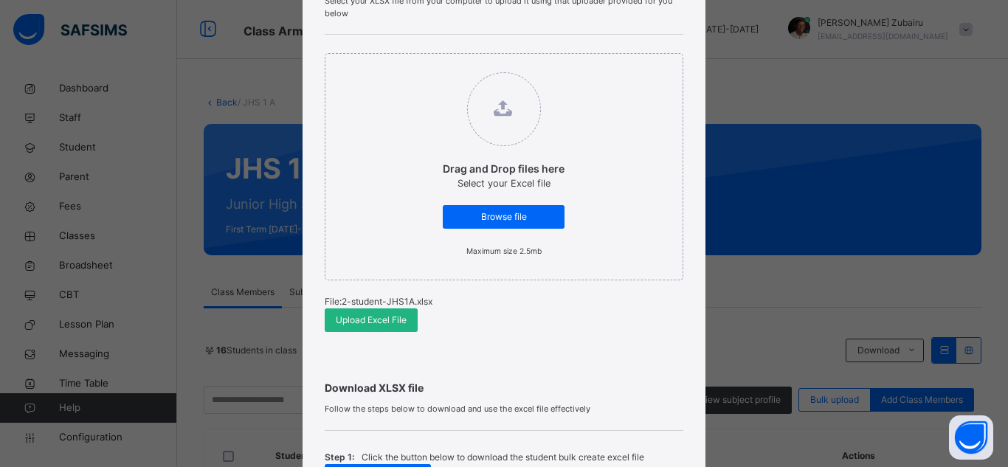
click at [382, 327] on span "Upload Excel File" at bounding box center [371, 320] width 71 height 13
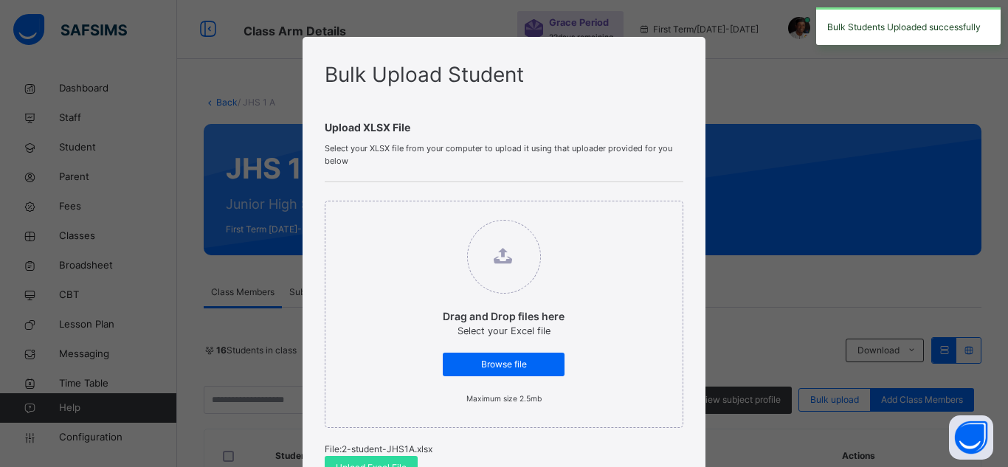
click at [757, 247] on div "Bulk Upload Student Upload XLSX File Select your XLSX file from your computer t…" at bounding box center [504, 233] width 1008 height 467
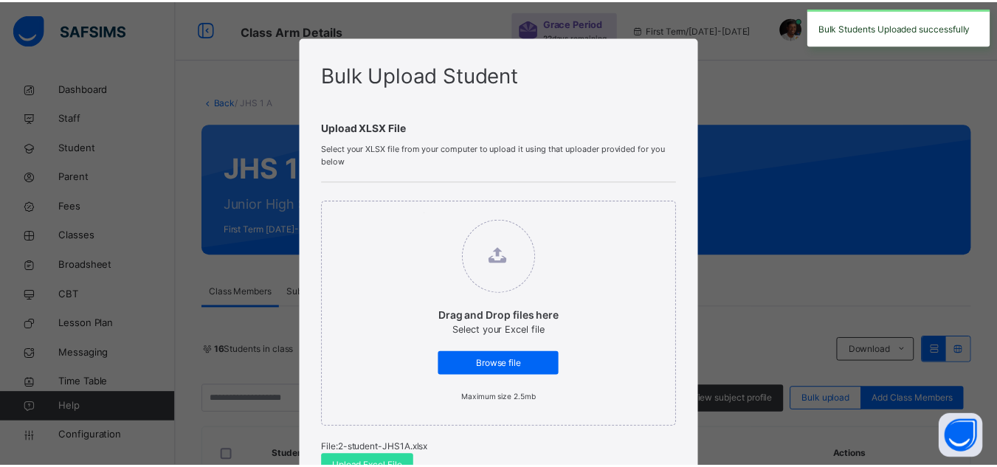
scroll to position [421, 0]
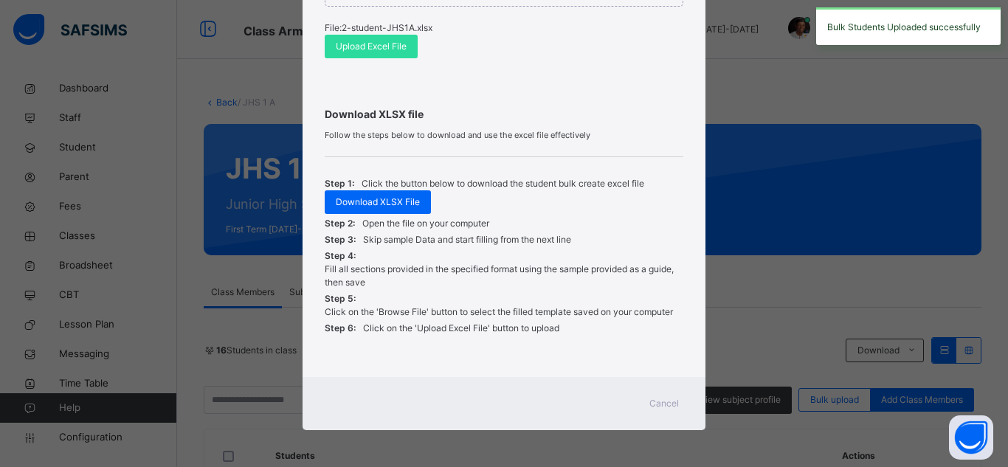
click at [661, 393] on div "Cancel" at bounding box center [664, 404] width 53 height 24
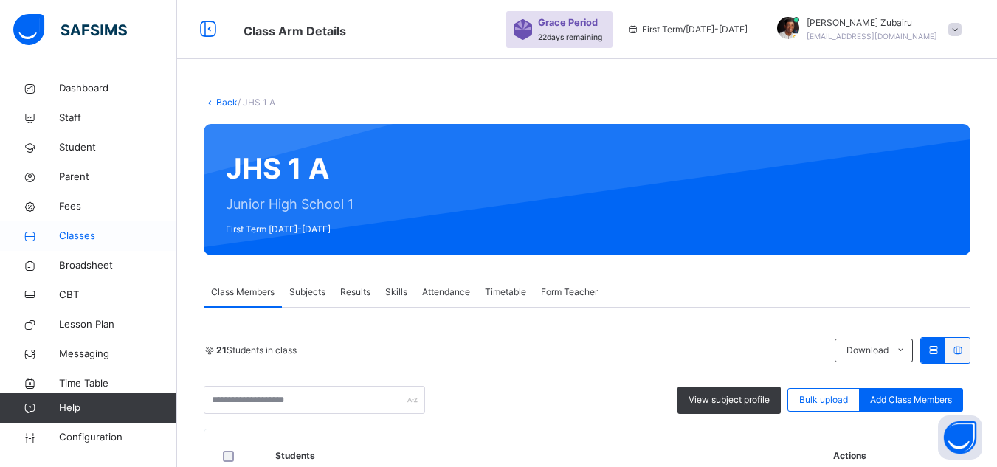
click at [103, 237] on span "Classes" at bounding box center [118, 236] width 118 height 15
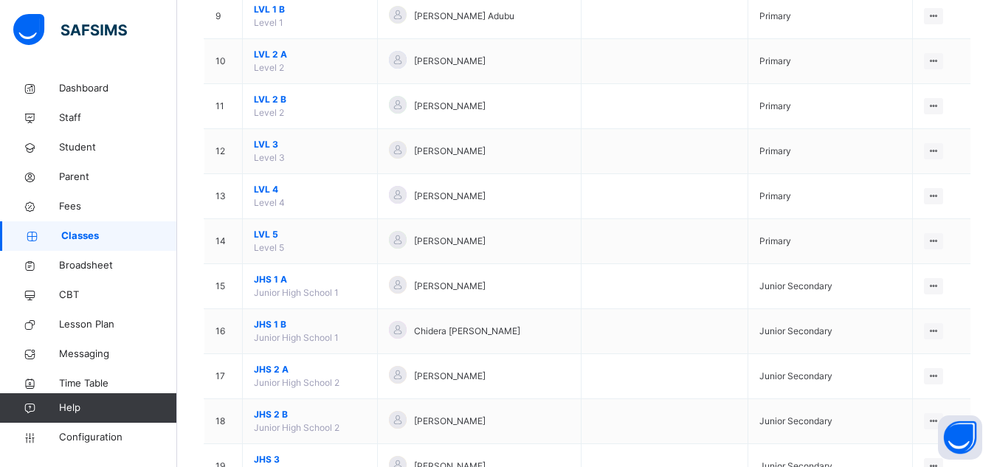
scroll to position [578, 0]
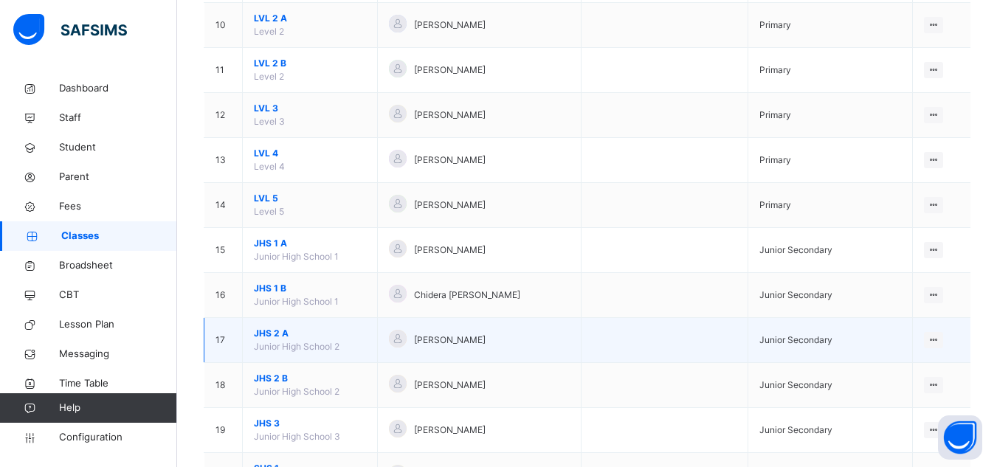
click at [274, 330] on span "JHS 2 A" at bounding box center [310, 333] width 112 height 13
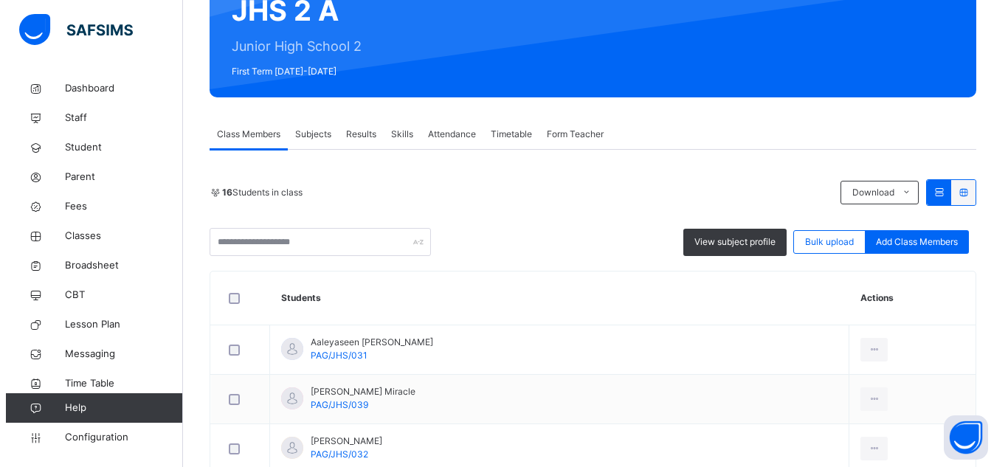
scroll to position [234, 0]
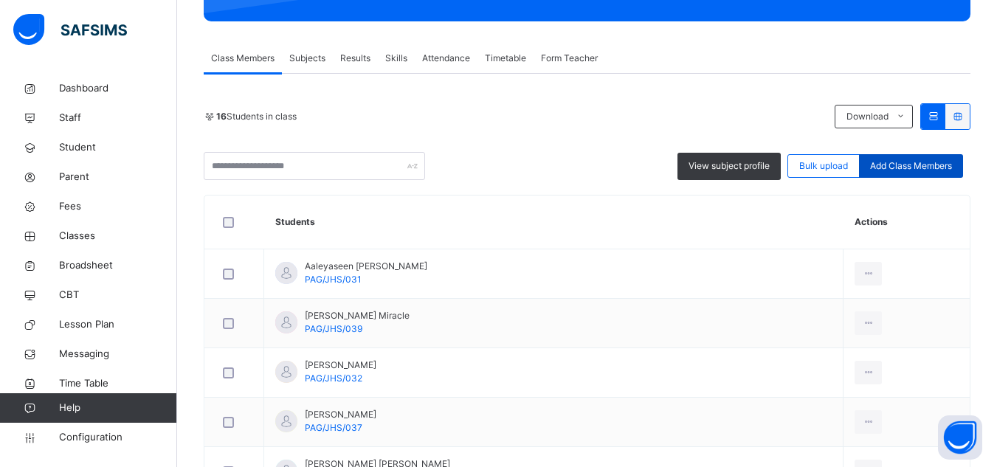
click at [896, 163] on span "Add Class Members" at bounding box center [911, 165] width 82 height 13
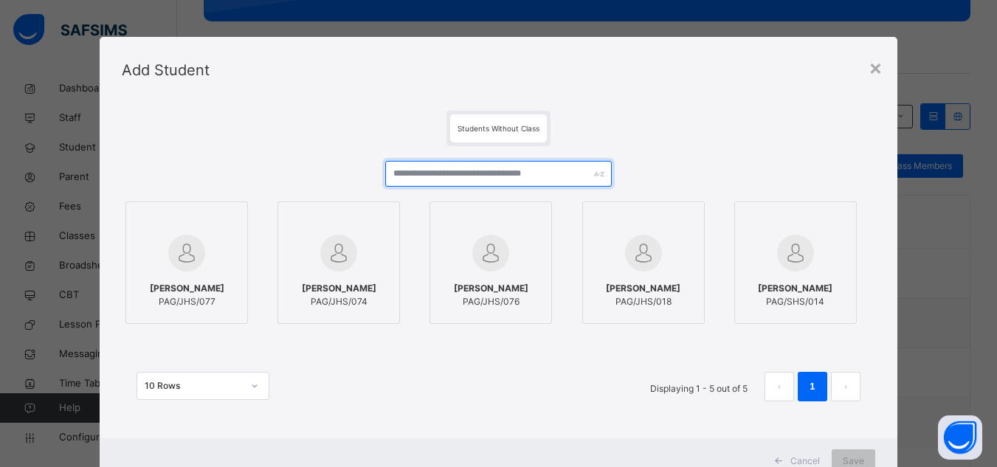
click at [484, 178] on input "text" at bounding box center [498, 174] width 226 height 26
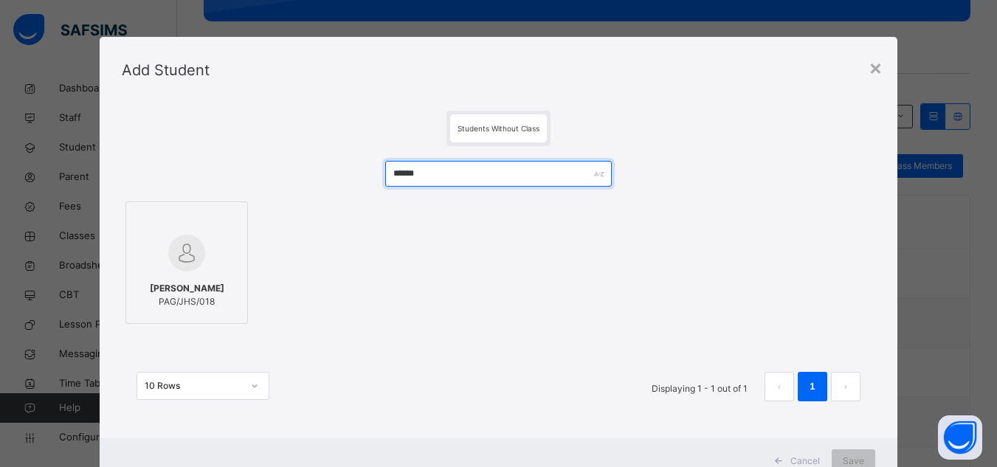
type input "******"
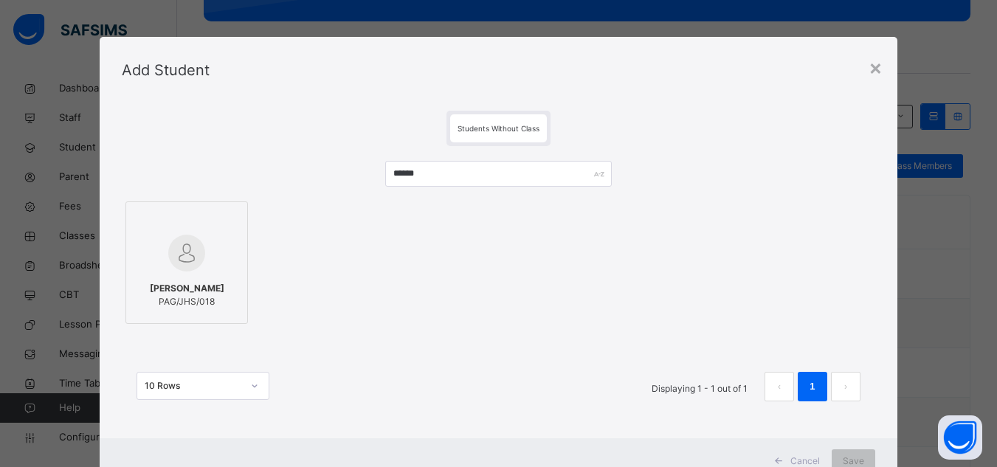
click at [200, 258] on div at bounding box center [187, 253] width 106 height 43
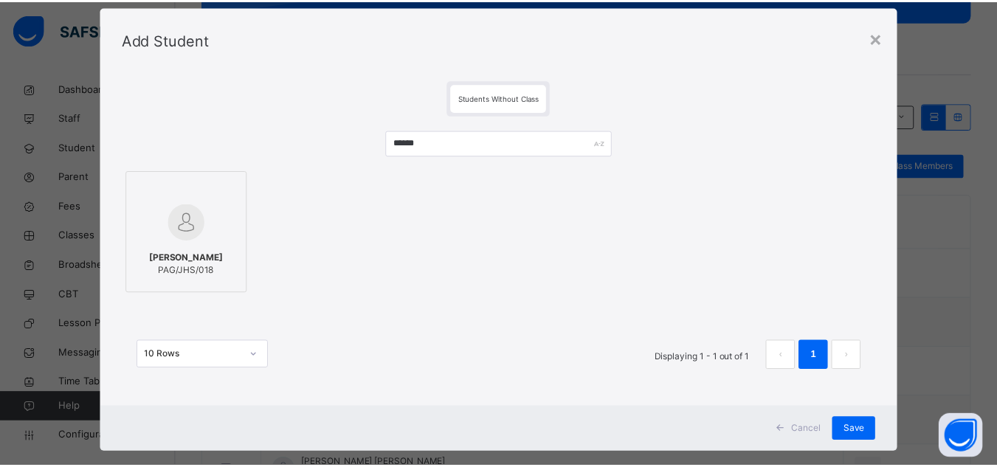
scroll to position [54, 0]
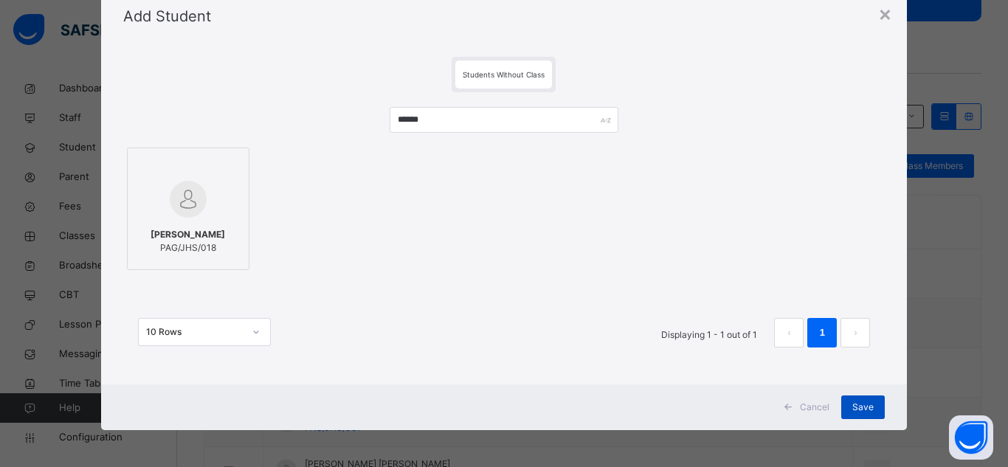
click at [858, 404] on span "Save" at bounding box center [862, 407] width 21 height 13
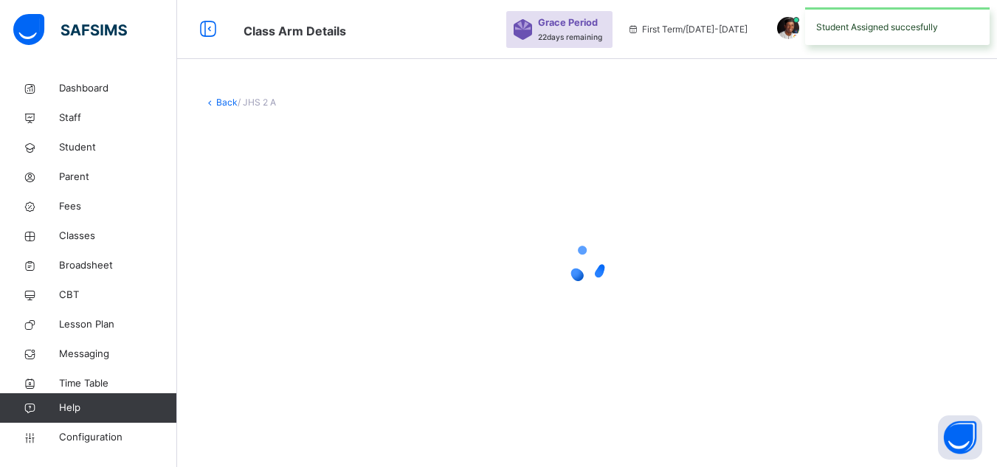
scroll to position [0, 0]
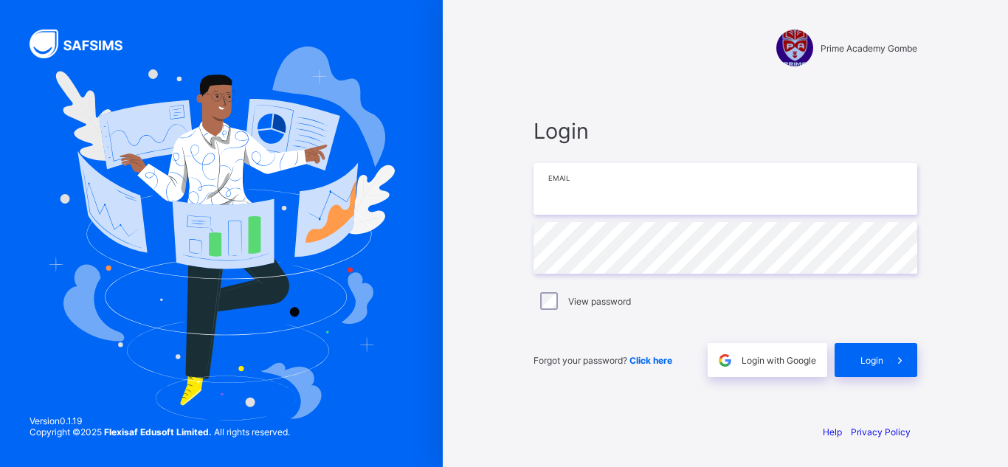
type input "**********"
click at [525, 94] on div "**********" at bounding box center [725, 247] width 413 height 328
click at [461, 194] on div "**********" at bounding box center [725, 233] width 565 height 467
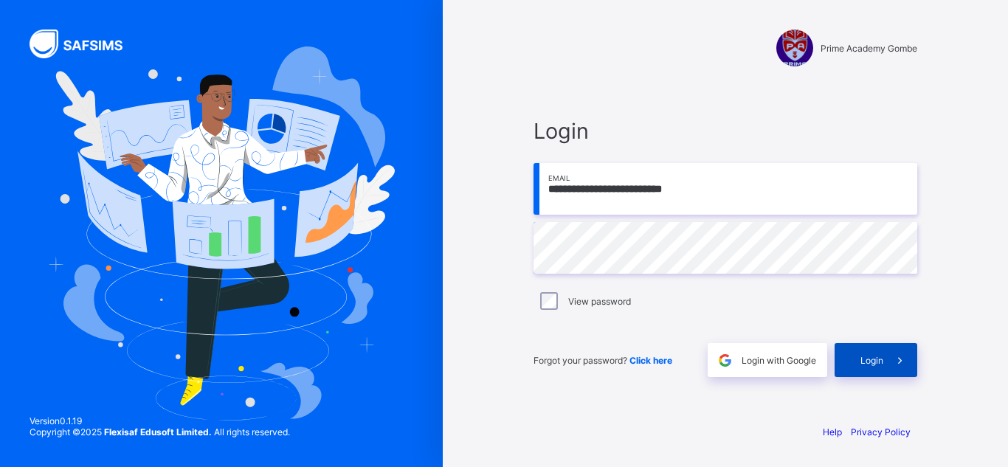
click at [850, 365] on div "Login" at bounding box center [876, 360] width 83 height 34
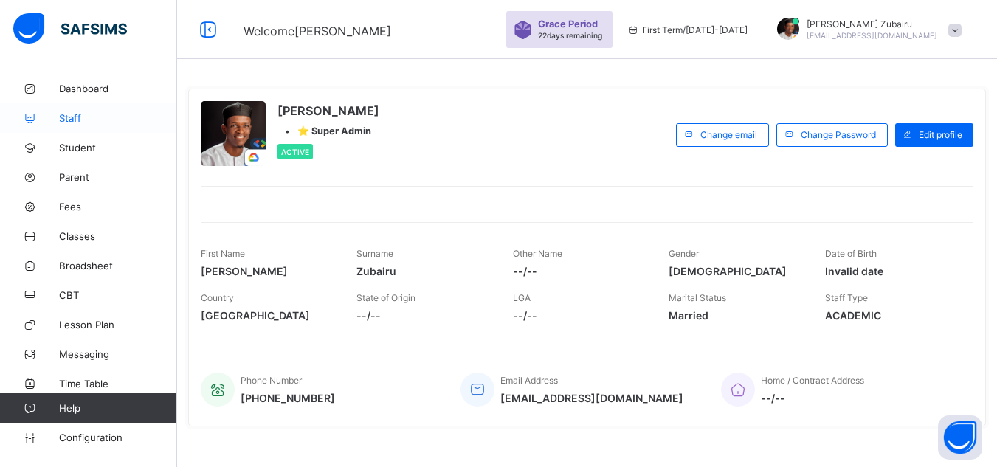
click at [108, 124] on link "Staff" at bounding box center [88, 118] width 177 height 30
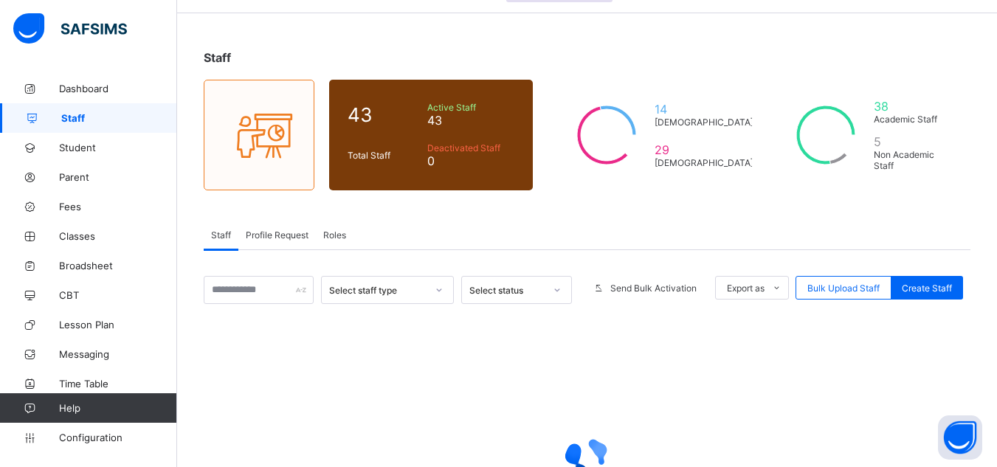
scroll to position [199, 0]
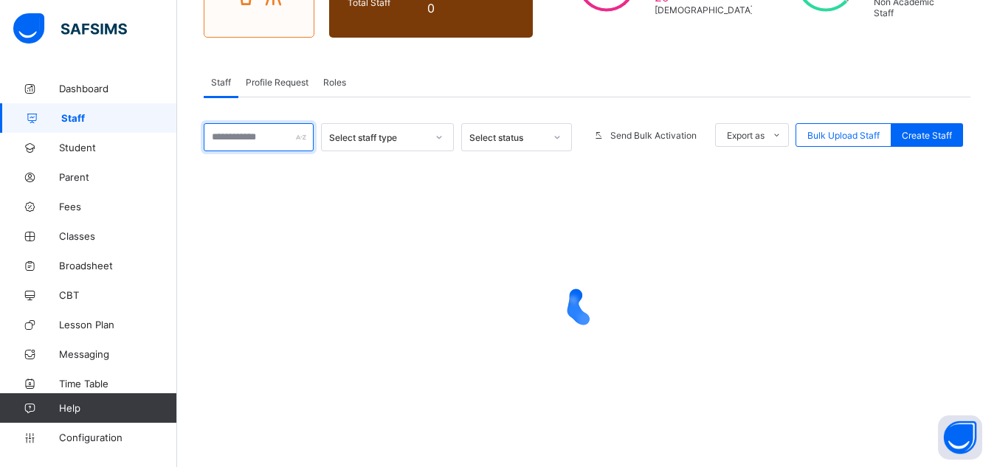
click at [258, 135] on input "text" at bounding box center [259, 137] width 110 height 28
type input "*"
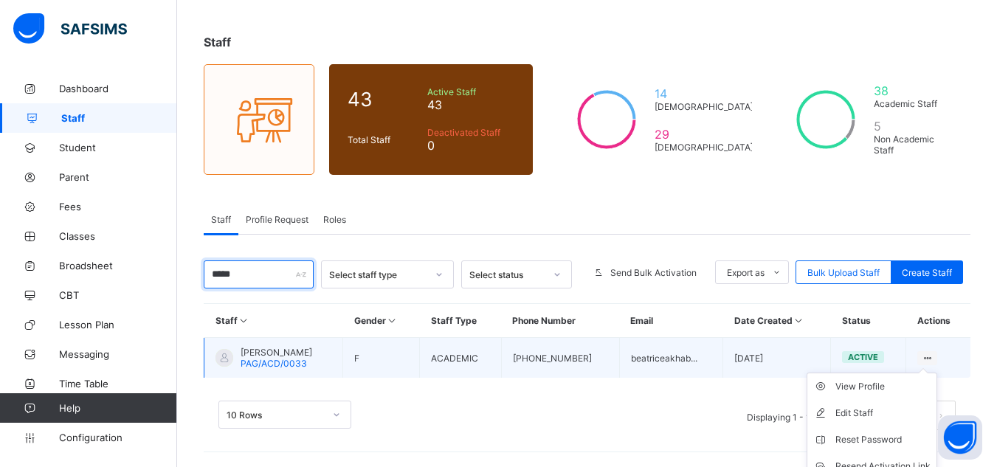
scroll to position [128, 0]
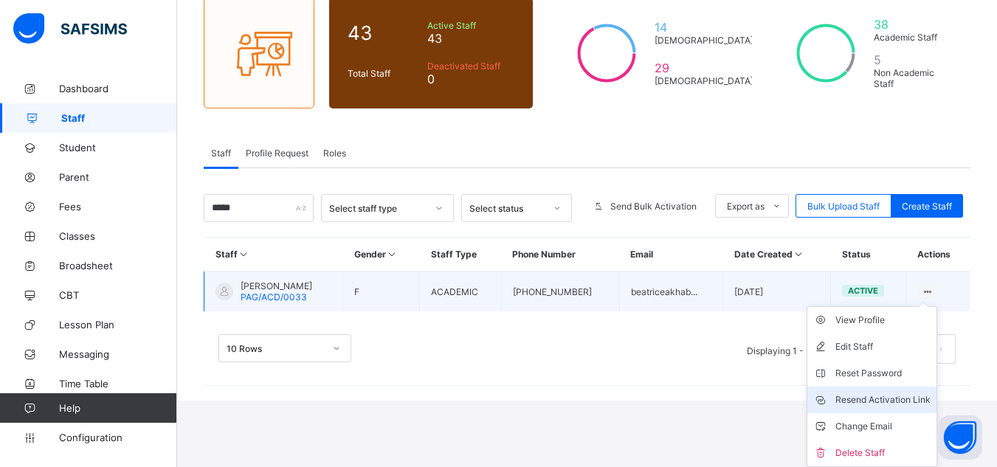
click at [888, 396] on div "Resend Activation Link" at bounding box center [882, 400] width 95 height 15
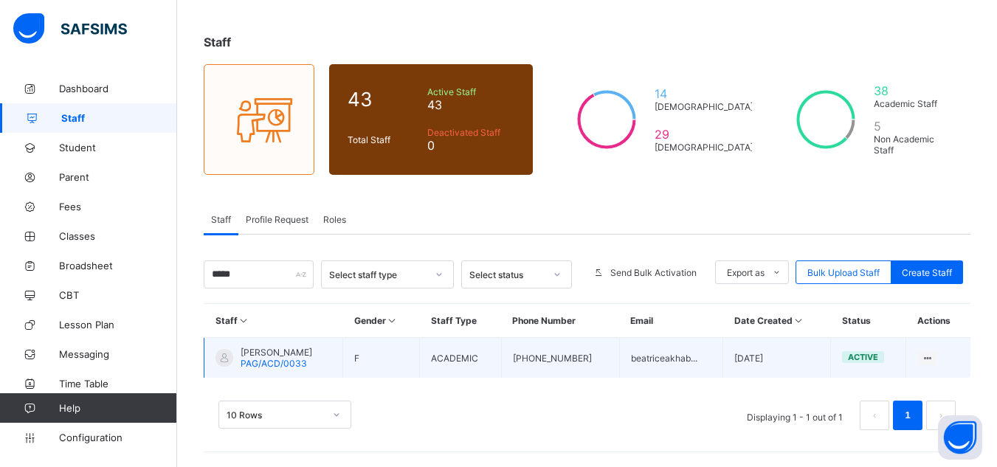
scroll to position [61, 0]
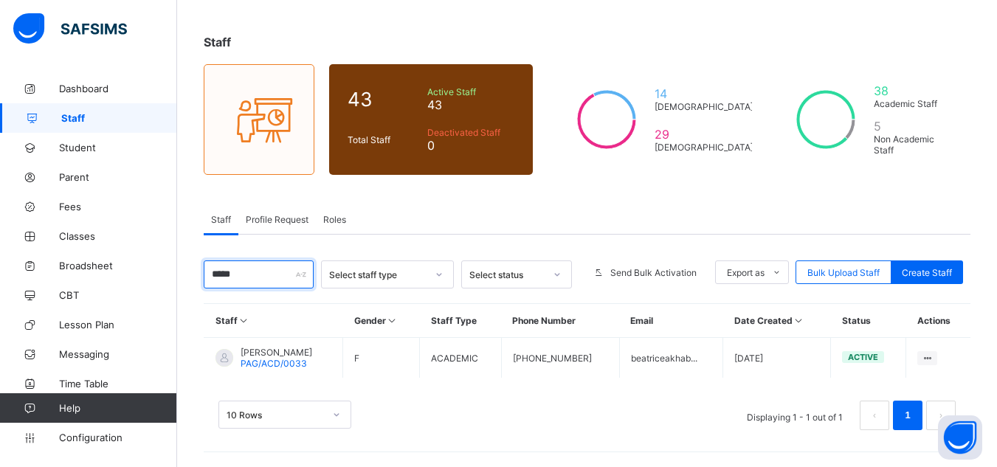
click at [228, 274] on input "*****" at bounding box center [259, 275] width 110 height 28
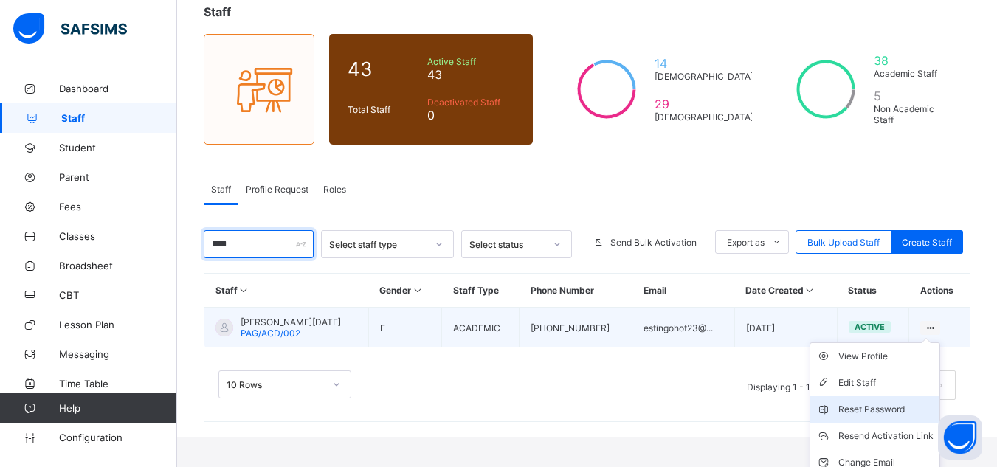
scroll to position [128, 0]
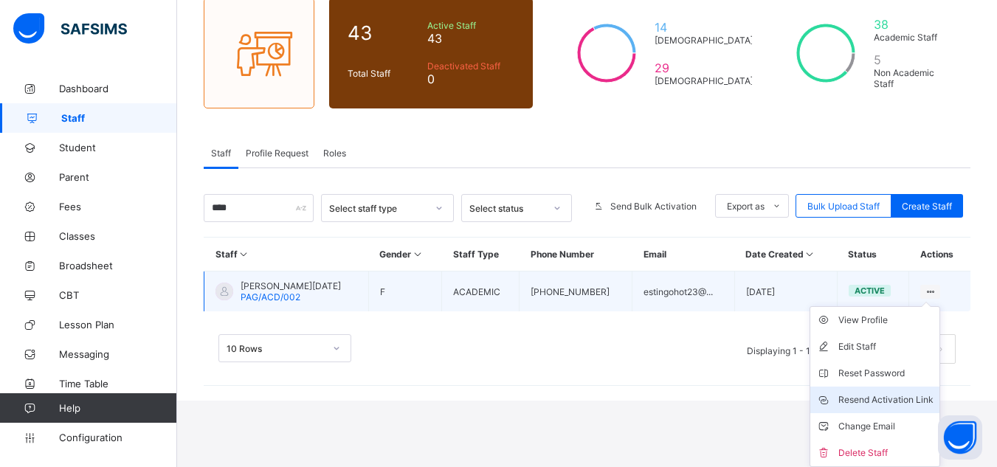
click at [862, 407] on li "Resend Activation Link" at bounding box center [874, 400] width 129 height 27
click at [883, 402] on div "Resend Activation Link" at bounding box center [885, 400] width 95 height 15
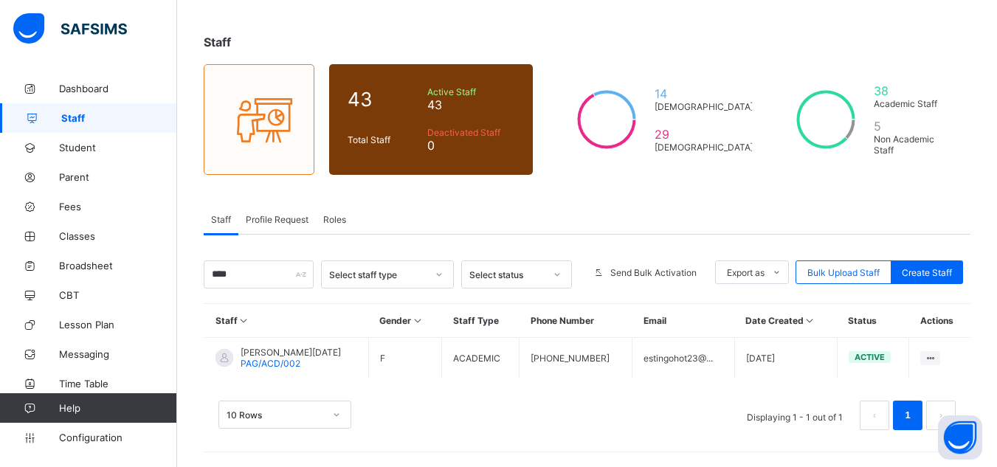
scroll to position [61, 0]
click at [243, 272] on input "****" at bounding box center [259, 275] width 110 height 28
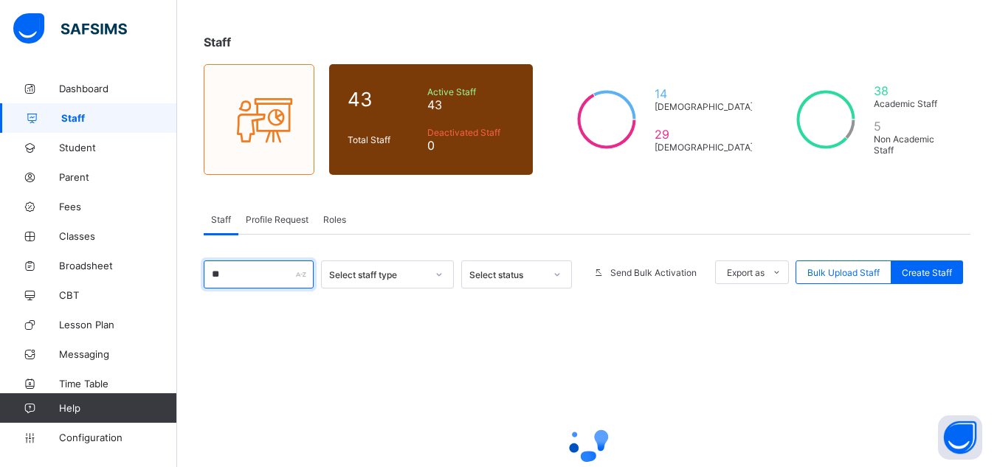
type input "*"
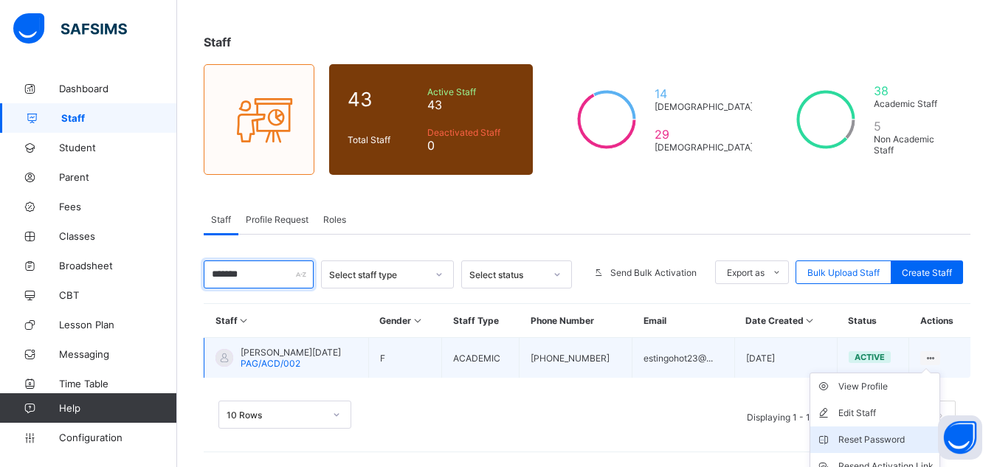
scroll to position [128, 0]
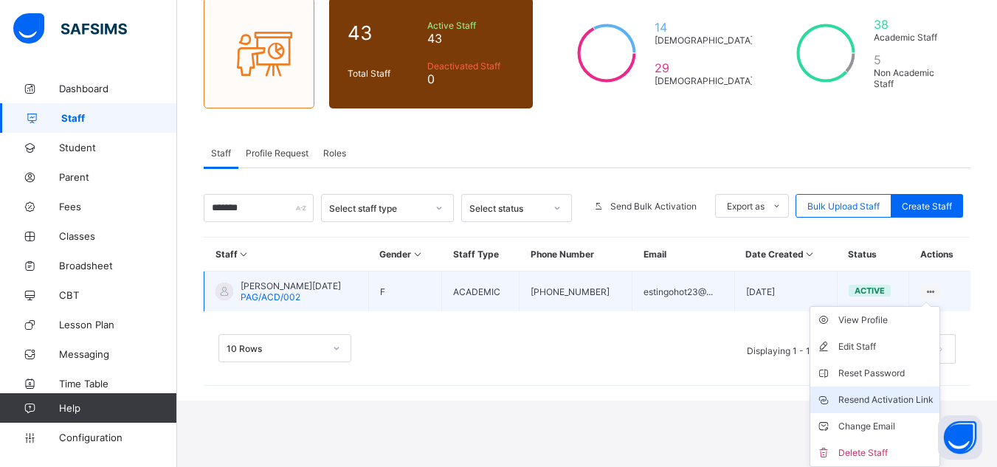
click at [877, 396] on div "Resend Activation Link" at bounding box center [885, 400] width 95 height 15
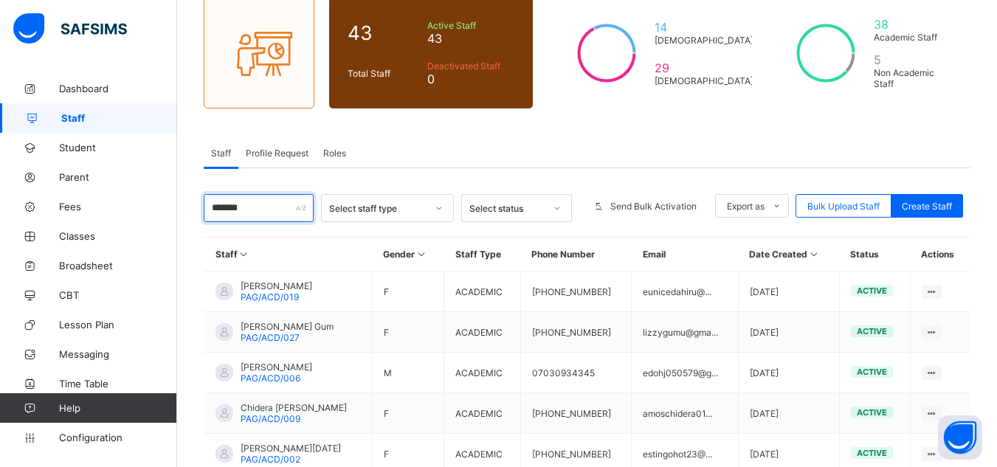
click at [252, 204] on input "*******" at bounding box center [259, 208] width 110 height 28
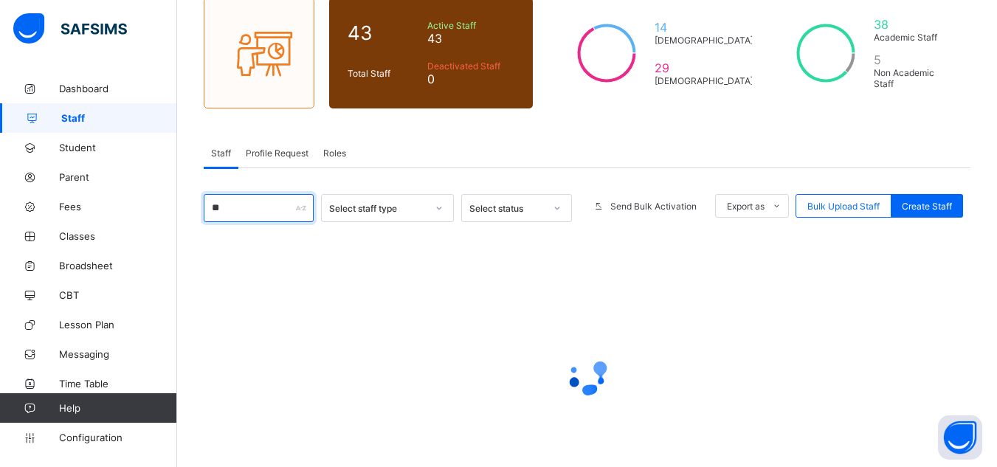
type input "*"
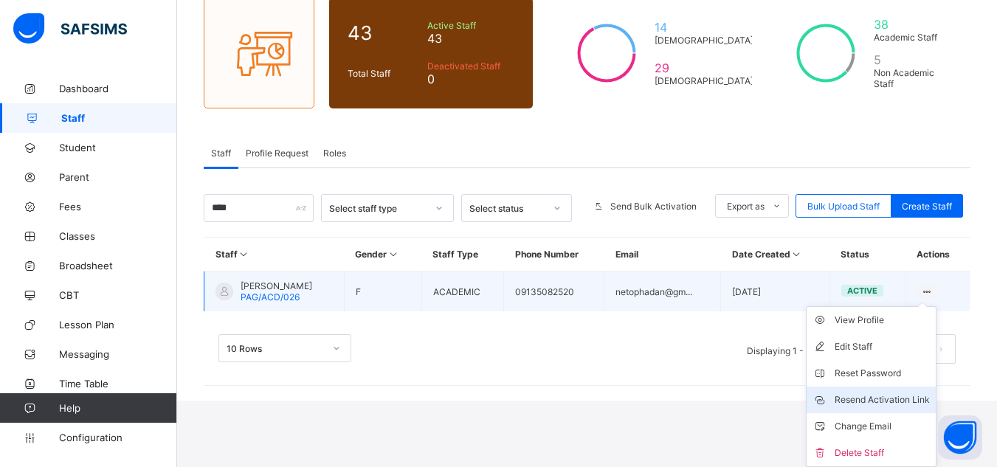
click at [881, 399] on div "Resend Activation Link" at bounding box center [882, 400] width 95 height 15
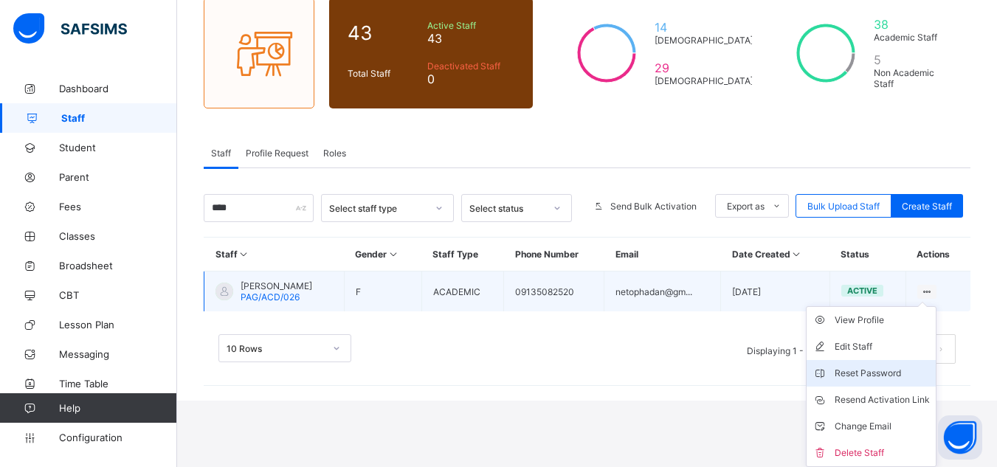
click at [888, 372] on div "Reset Password" at bounding box center [882, 373] width 95 height 15
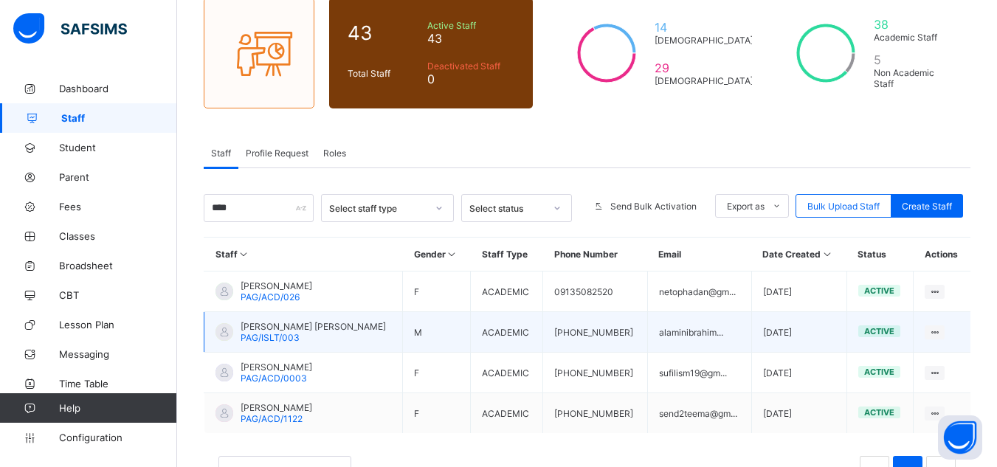
scroll to position [61, 0]
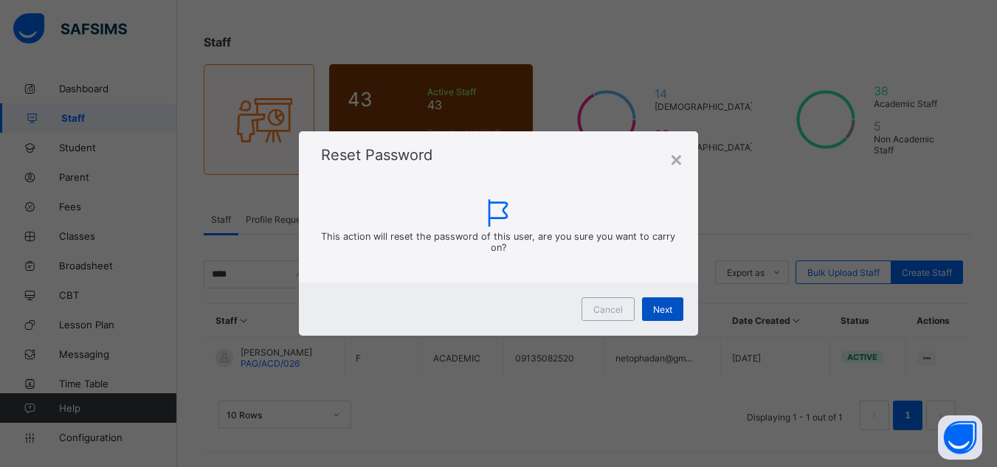
click at [665, 306] on span "Next" at bounding box center [662, 309] width 19 height 11
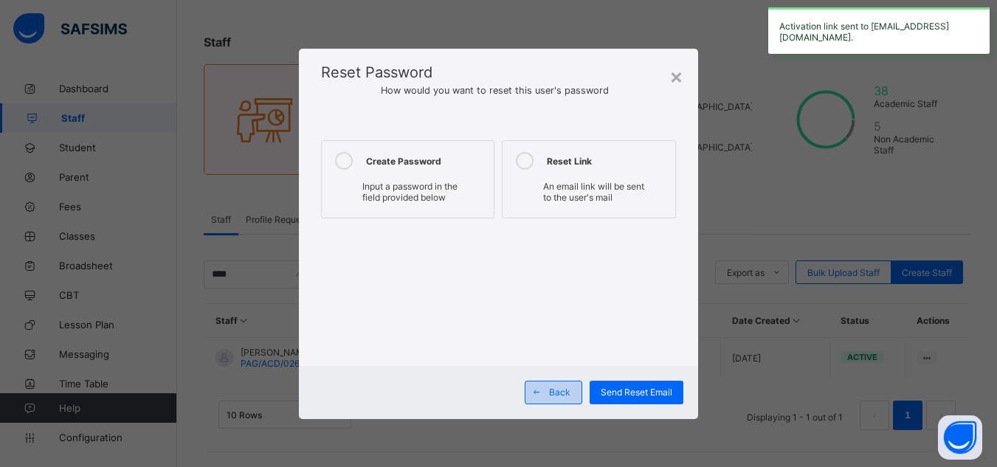
click at [566, 386] on div "Back" at bounding box center [554, 393] width 58 height 24
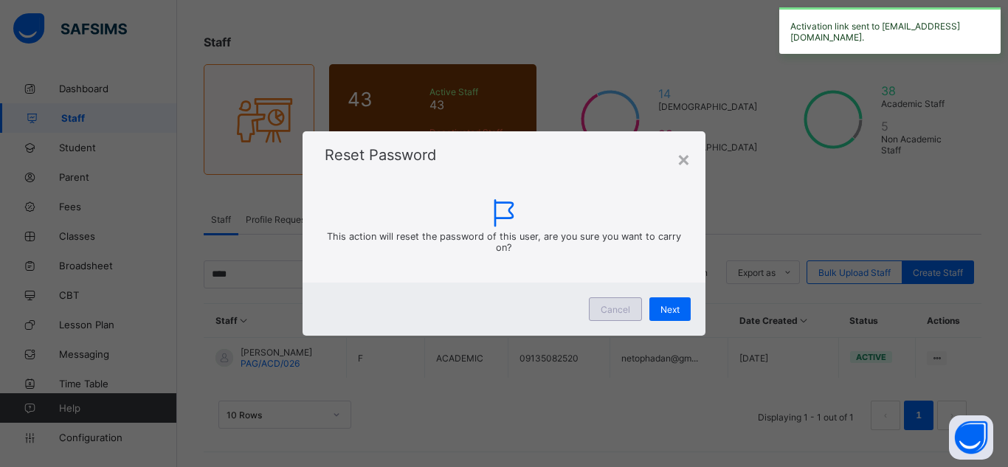
click at [610, 309] on span "Cancel" at bounding box center [616, 309] width 30 height 11
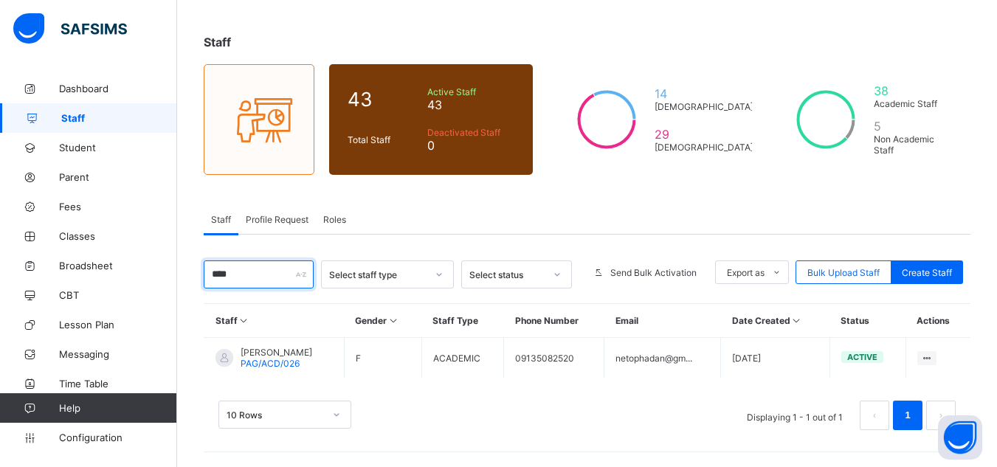
click at [229, 275] on input "****" at bounding box center [259, 275] width 110 height 28
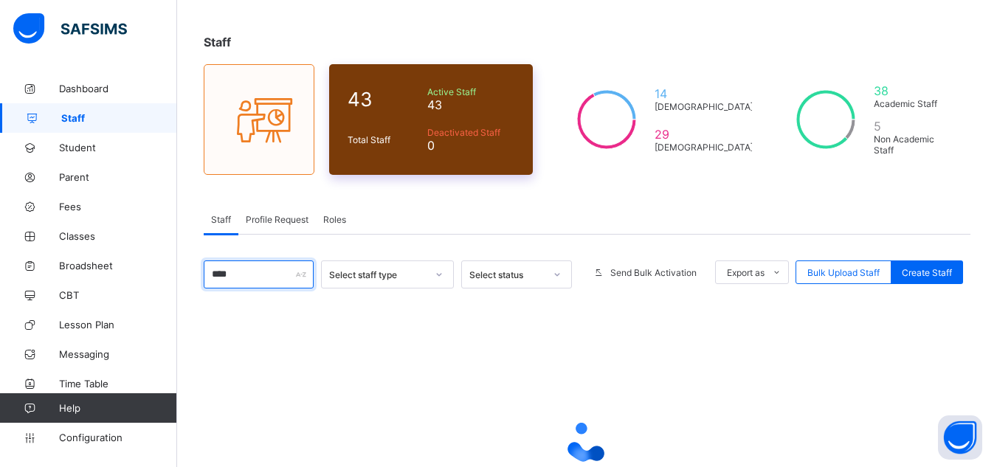
type input "****"
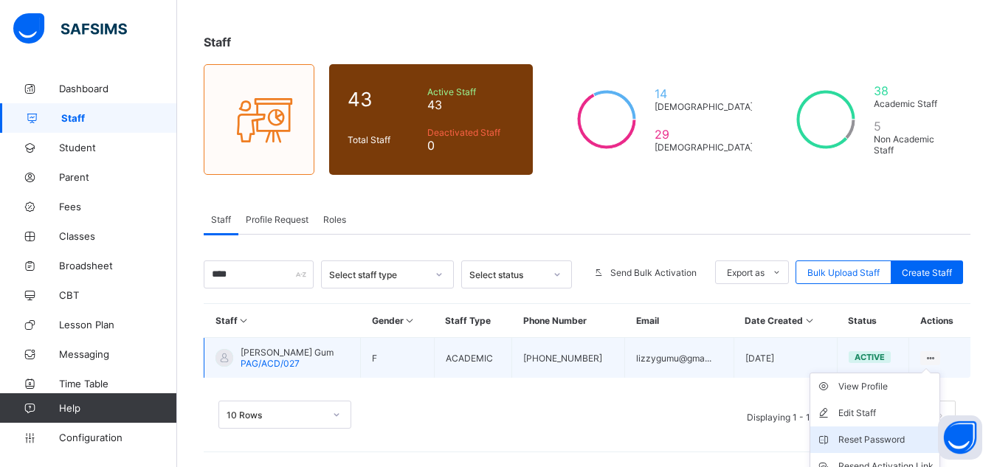
click at [889, 434] on div "Reset Password" at bounding box center [885, 440] width 95 height 15
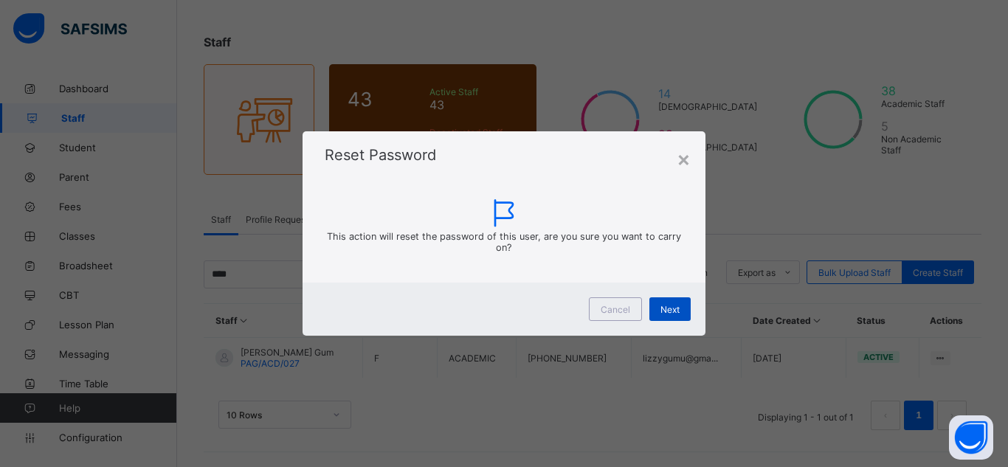
click at [662, 311] on span "Next" at bounding box center [670, 309] width 19 height 11
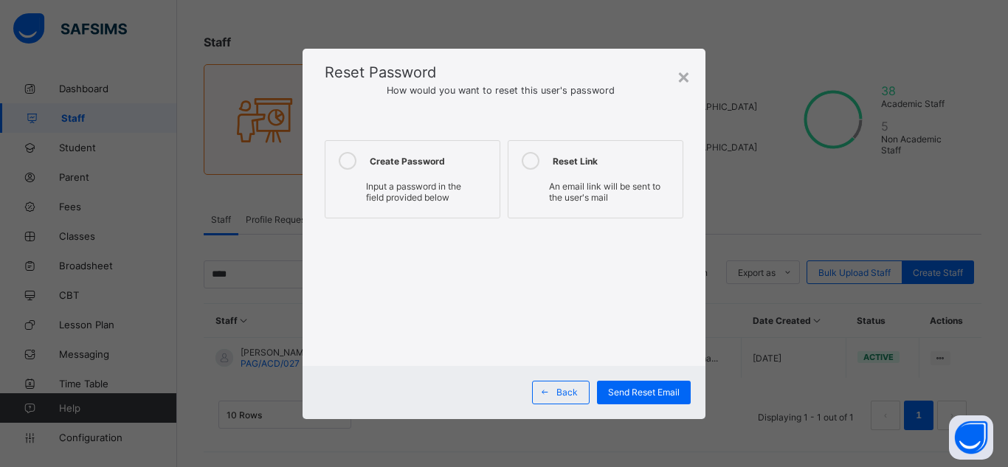
click at [435, 199] on span "Input a password in the field provided below" at bounding box center [413, 192] width 95 height 22
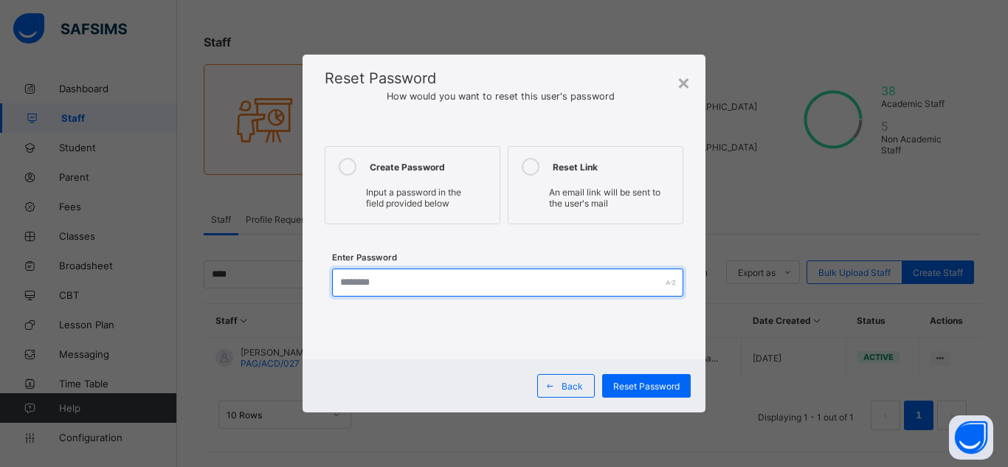
click at [423, 284] on input "text" at bounding box center [507, 283] width 351 height 28
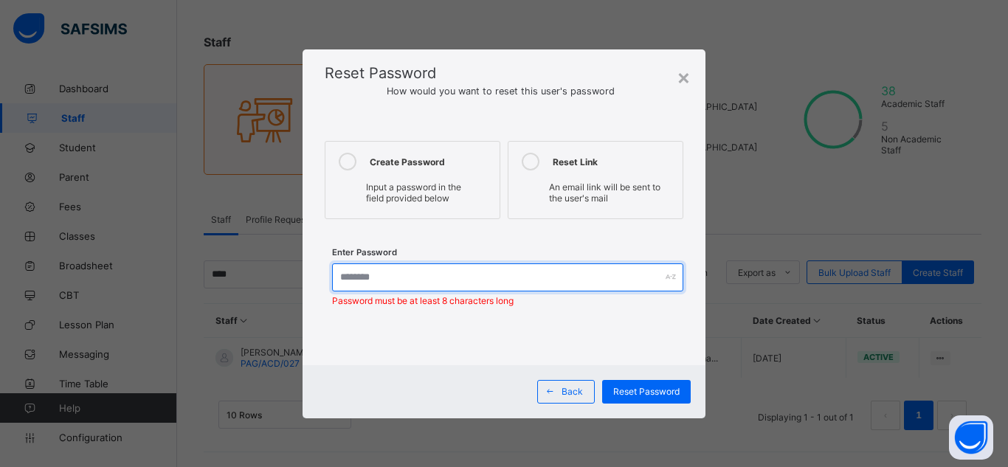
click at [449, 275] on input "text" at bounding box center [507, 277] width 351 height 28
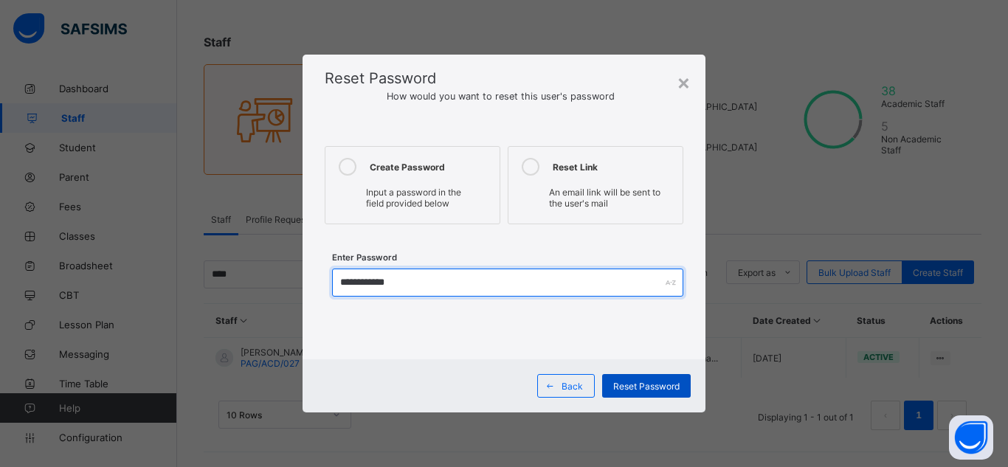
type input "**********"
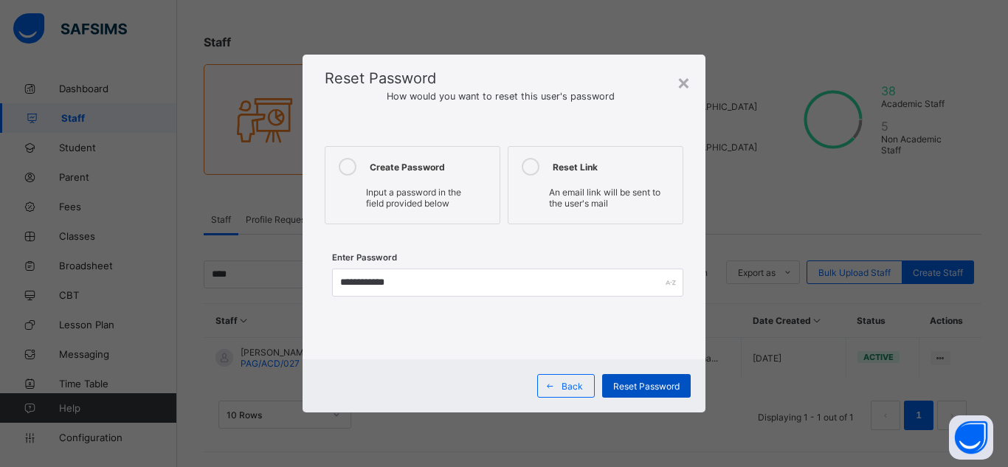
click at [624, 384] on span "Reset Password" at bounding box center [646, 386] width 66 height 11
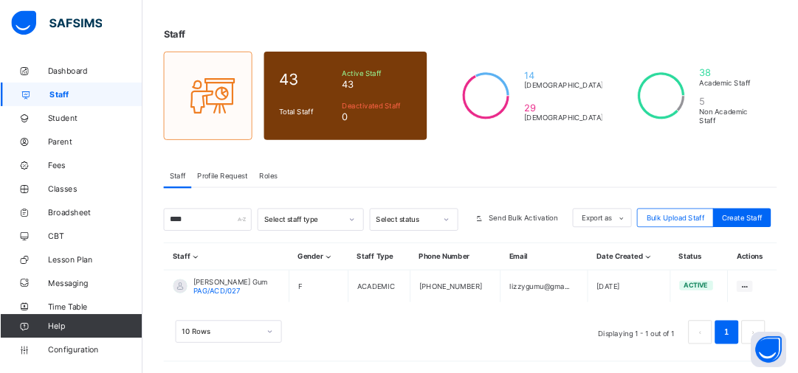
scroll to position [0, 0]
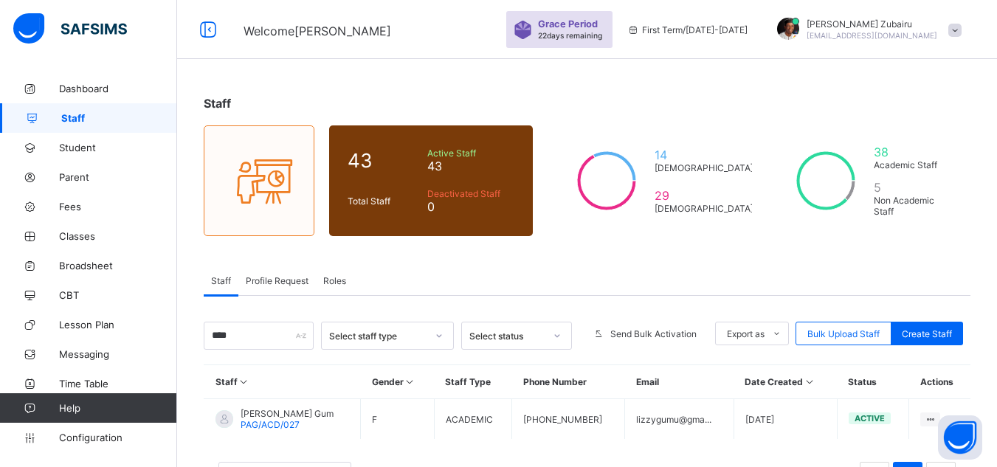
click at [246, 350] on div "**** Select staff type Select status Send Bulk Activation Export as Pdf Report …" at bounding box center [587, 414] width 767 height 185
click at [119, 89] on span "Dashboard" at bounding box center [118, 89] width 118 height 12
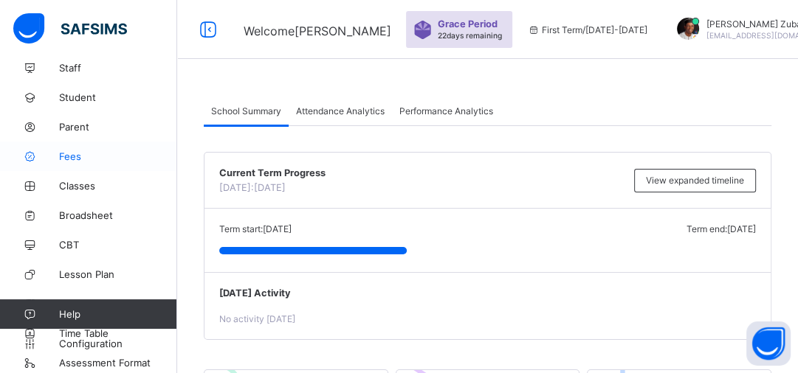
scroll to position [54, 0]
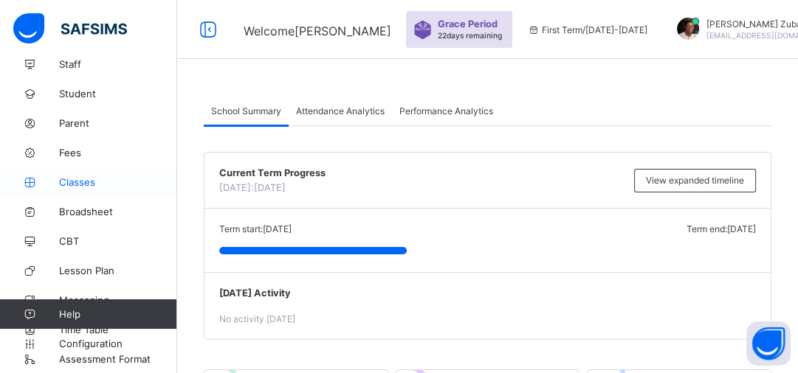
click at [99, 177] on span "Classes" at bounding box center [118, 182] width 118 height 12
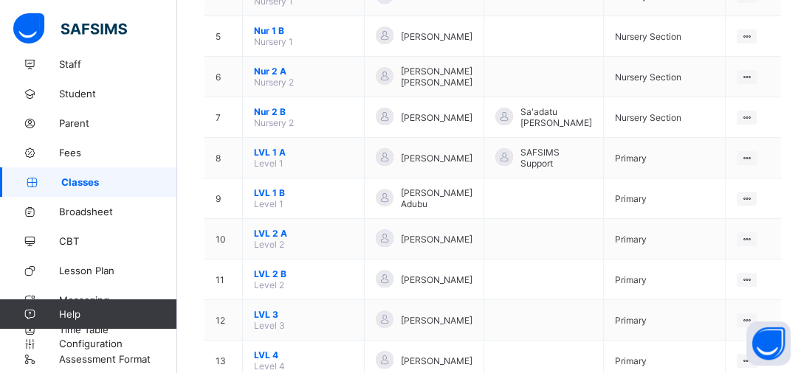
scroll to position [373, 0]
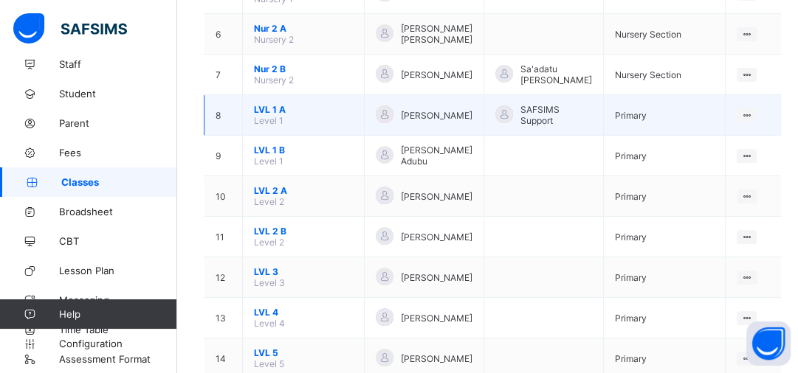
click at [282, 104] on span "LVL 1 A" at bounding box center [303, 109] width 99 height 11
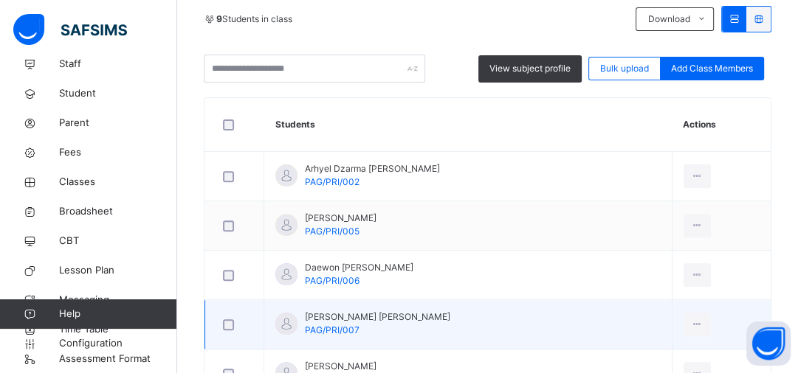
scroll to position [334, 0]
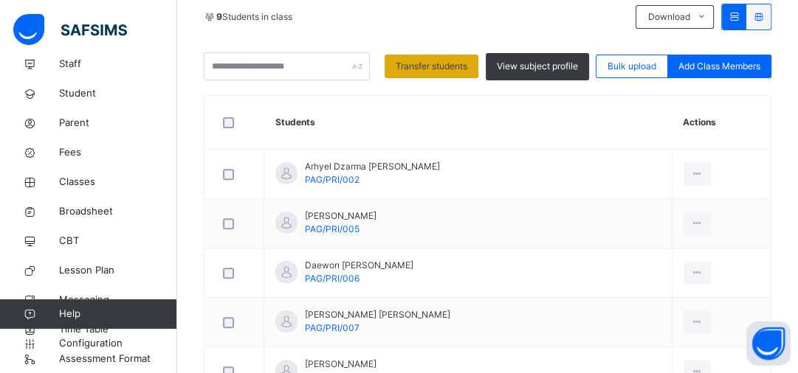
click at [418, 71] on span "Transfer students" at bounding box center [432, 66] width 72 height 13
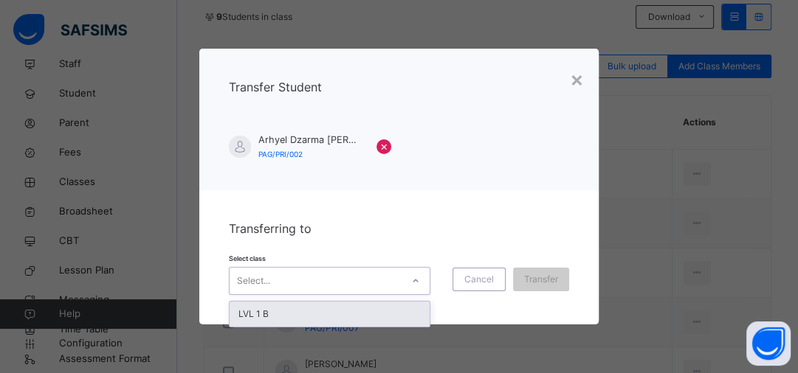
click at [294, 286] on div "Select..." at bounding box center [316, 280] width 172 height 23
click at [464, 273] on div "Cancel" at bounding box center [478, 280] width 53 height 24
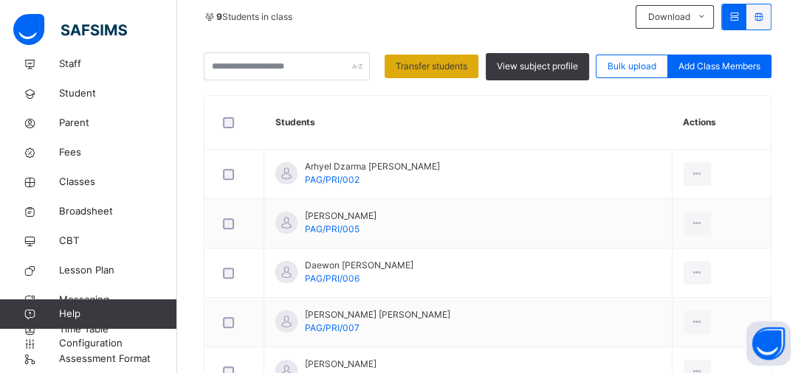
click at [442, 65] on span "Transfer students" at bounding box center [432, 66] width 72 height 13
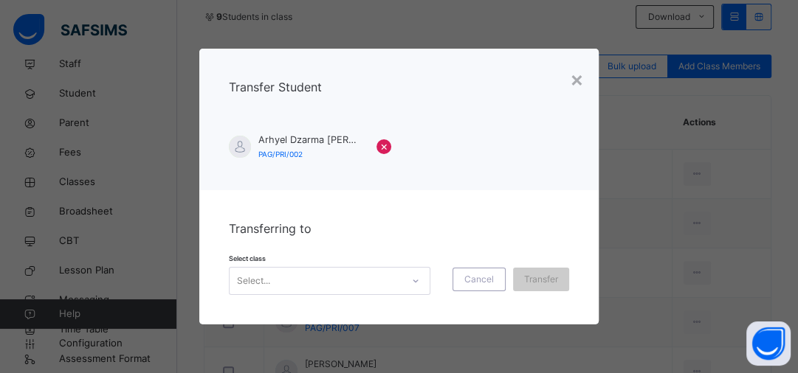
click at [276, 280] on div "Select..." at bounding box center [316, 280] width 172 height 23
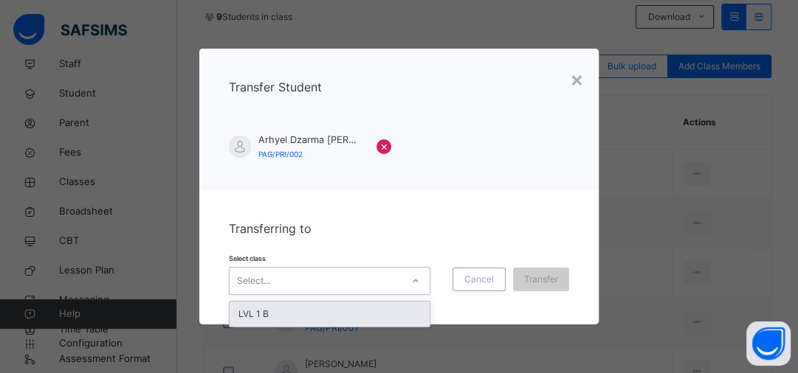
click at [264, 317] on div "LVL 1 B" at bounding box center [330, 314] width 200 height 25
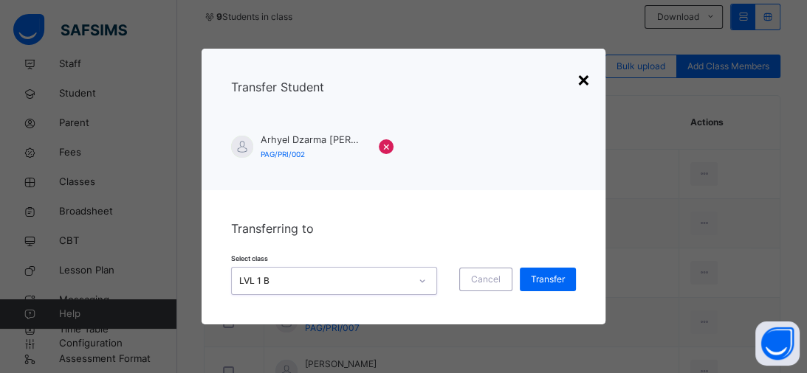
click at [581, 79] on div "×" at bounding box center [583, 78] width 14 height 31
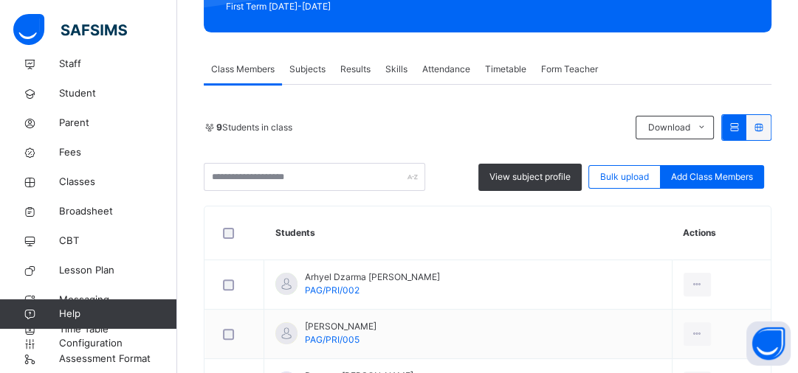
scroll to position [255, 0]
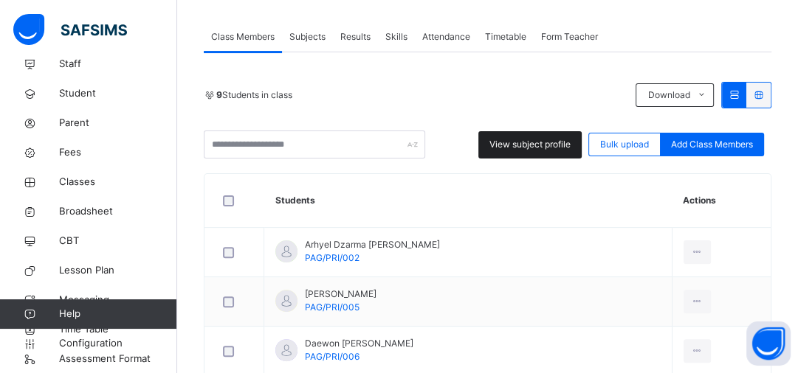
click at [511, 145] on span "View subject profile" at bounding box center [529, 144] width 81 height 13
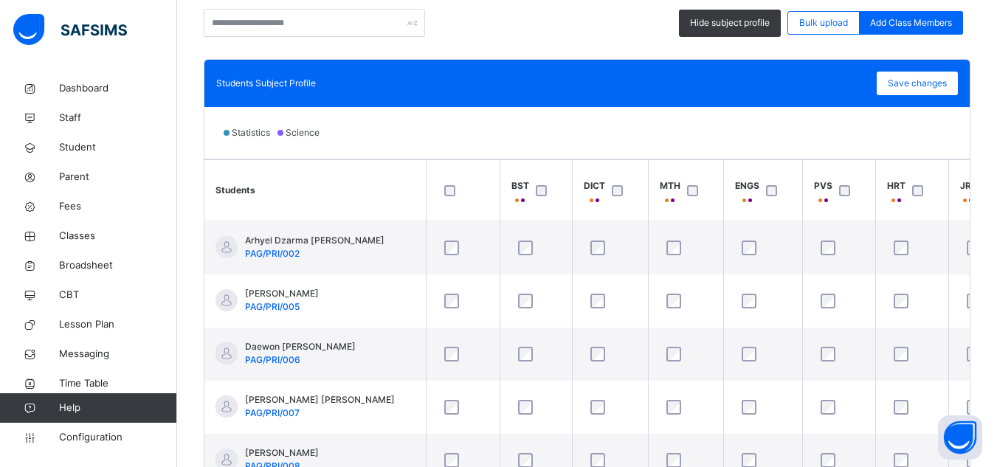
scroll to position [0, 0]
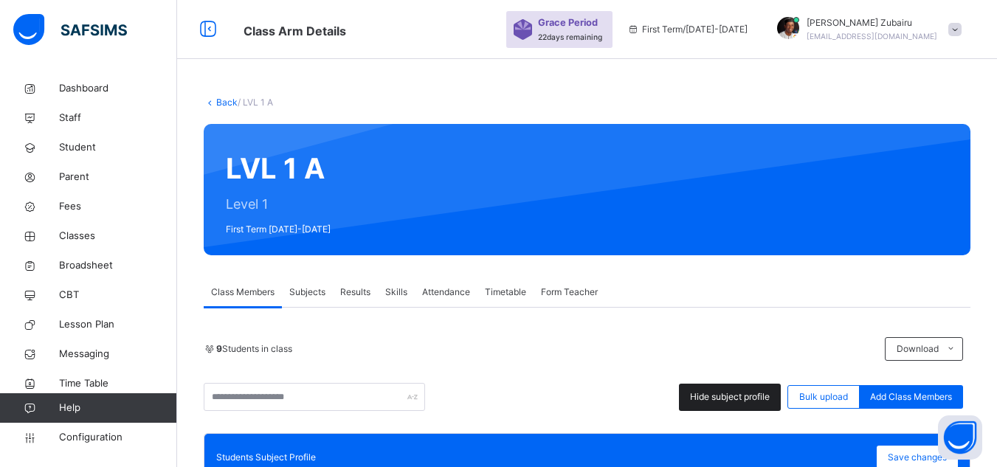
click at [751, 387] on div "Hide subject profile" at bounding box center [730, 397] width 102 height 27
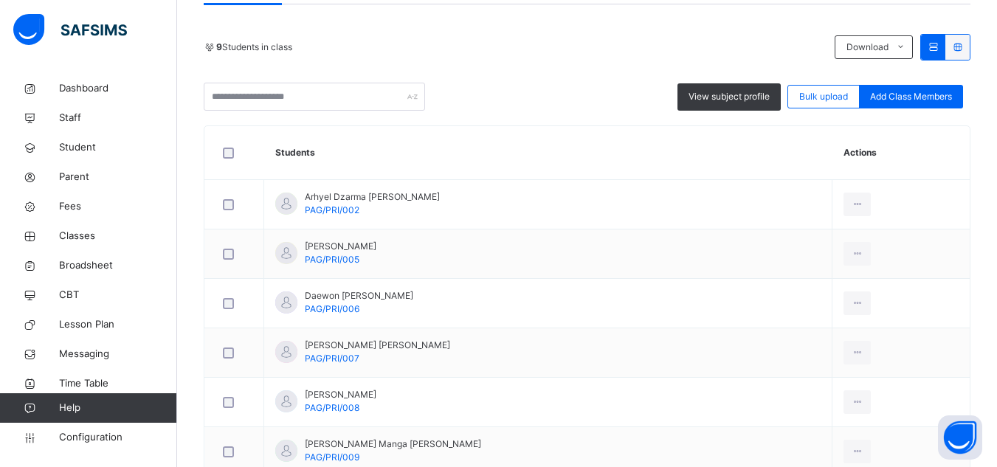
scroll to position [308, 0]
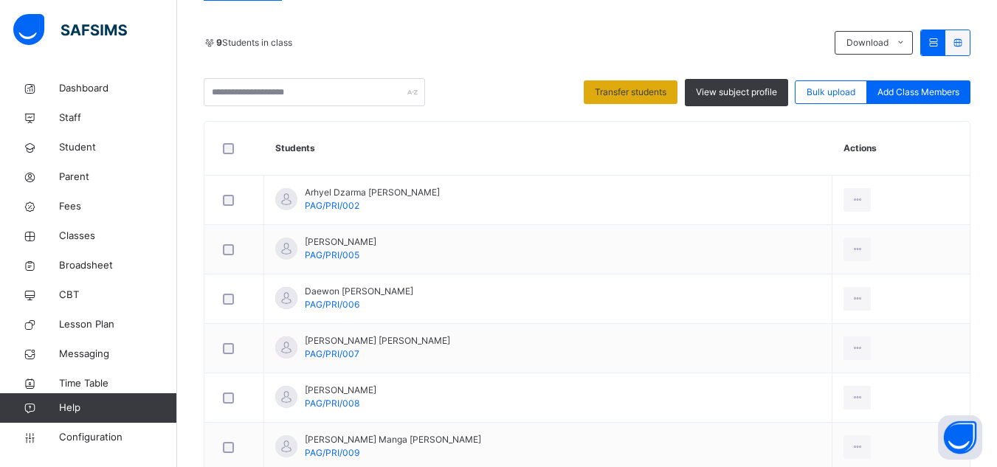
click at [606, 101] on div "Transfer students" at bounding box center [631, 92] width 94 height 24
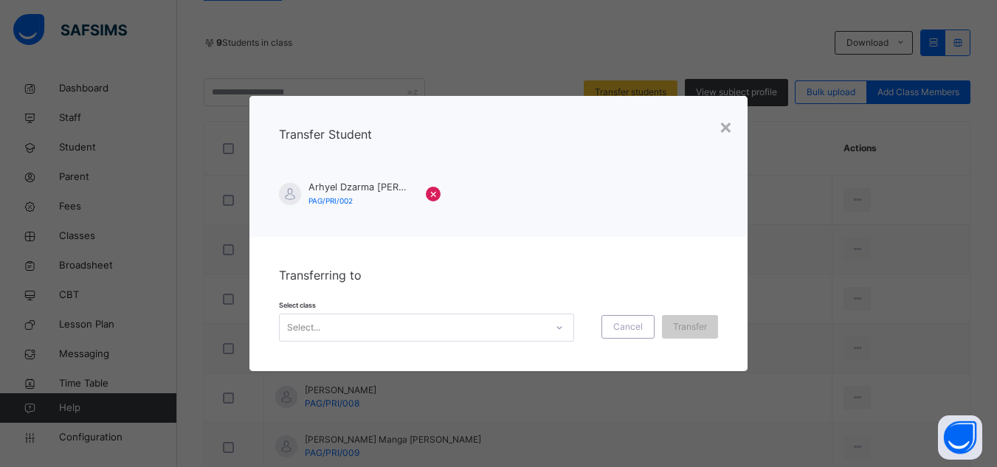
click at [355, 330] on div "Select..." at bounding box center [413, 328] width 266 height 23
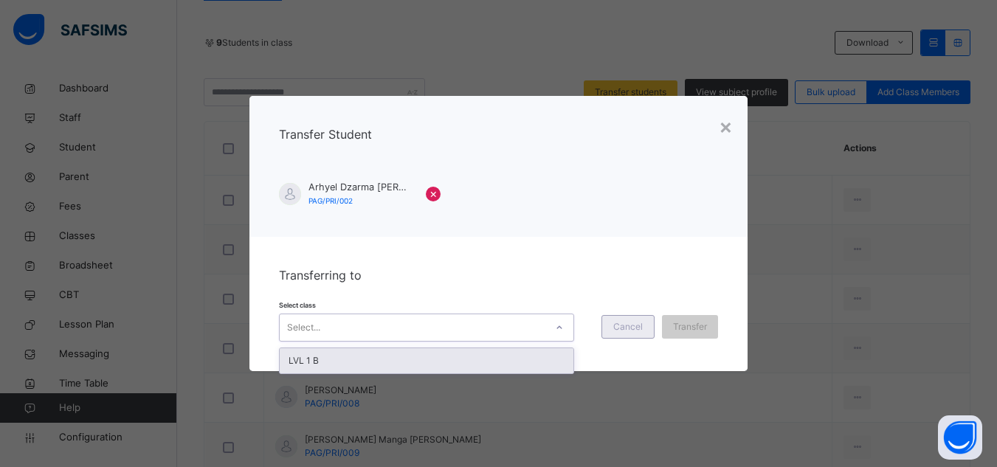
click at [628, 325] on span "Cancel" at bounding box center [628, 326] width 30 height 13
